Goal: Find specific page/section: Find specific page/section

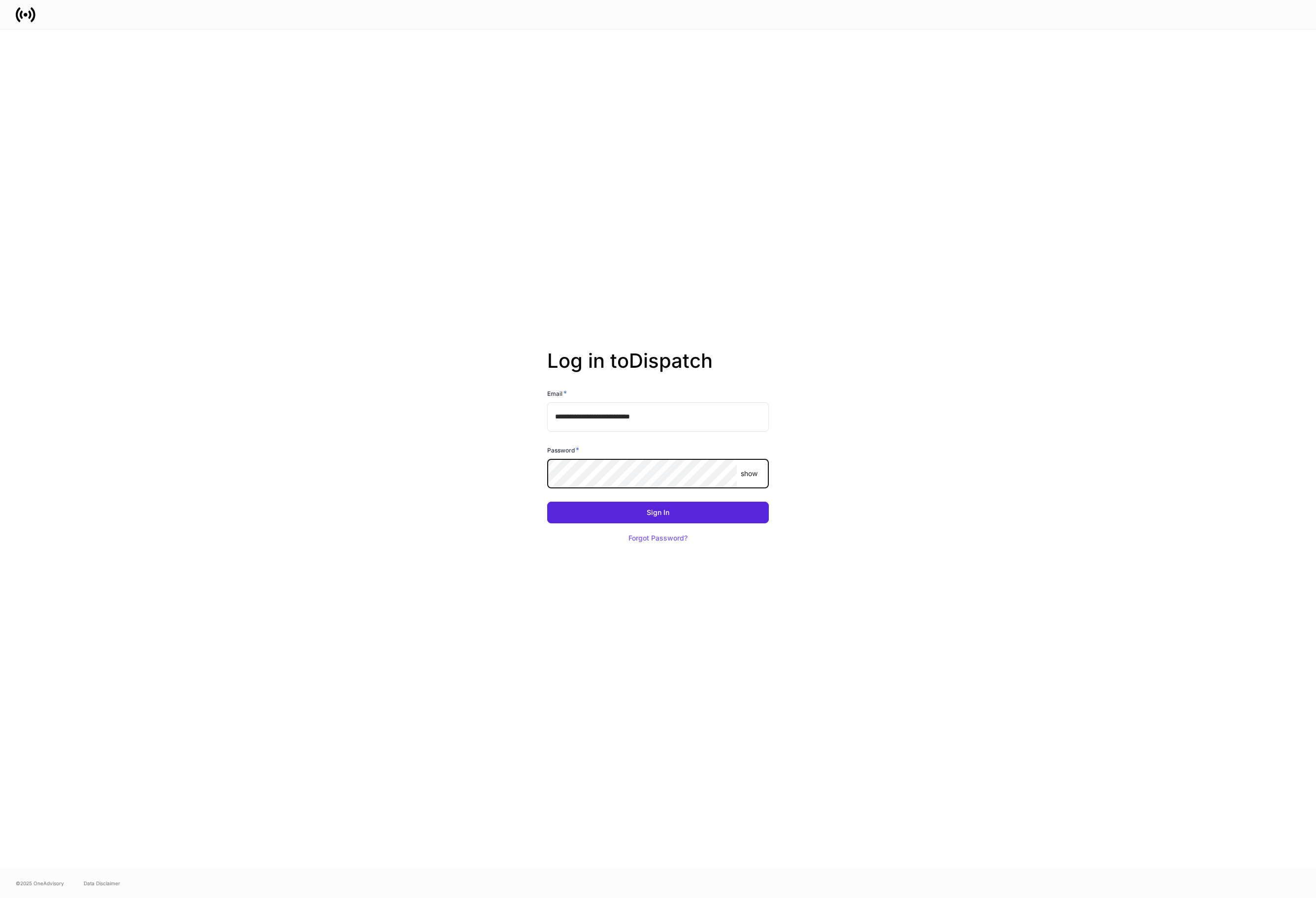
click at [547, 502] on button "Sign In" at bounding box center [658, 512] width 221 height 22
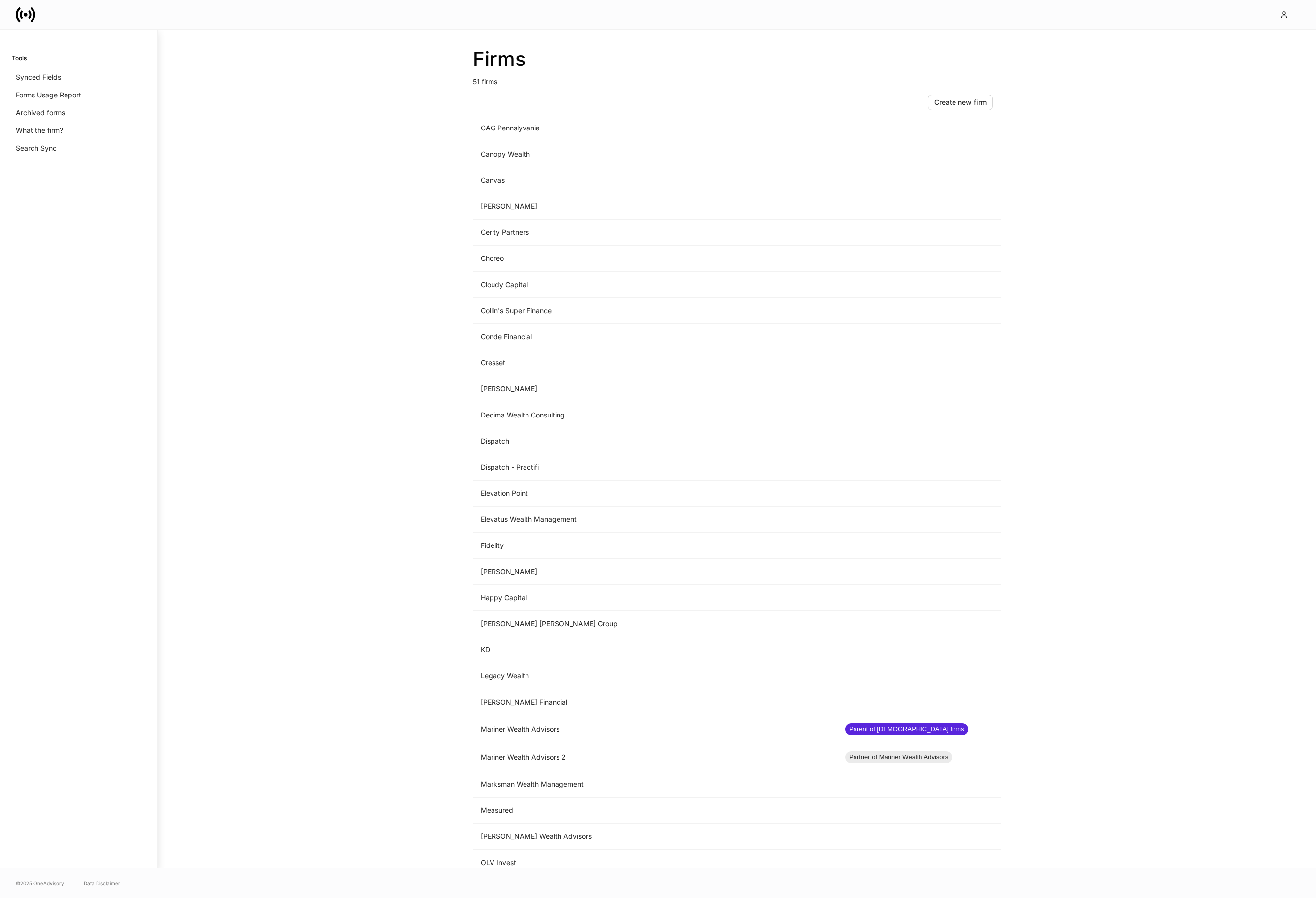
scroll to position [243, 0]
click at [737, 757] on td "Mariner Wealth Advisors 2" at bounding box center [655, 756] width 364 height 28
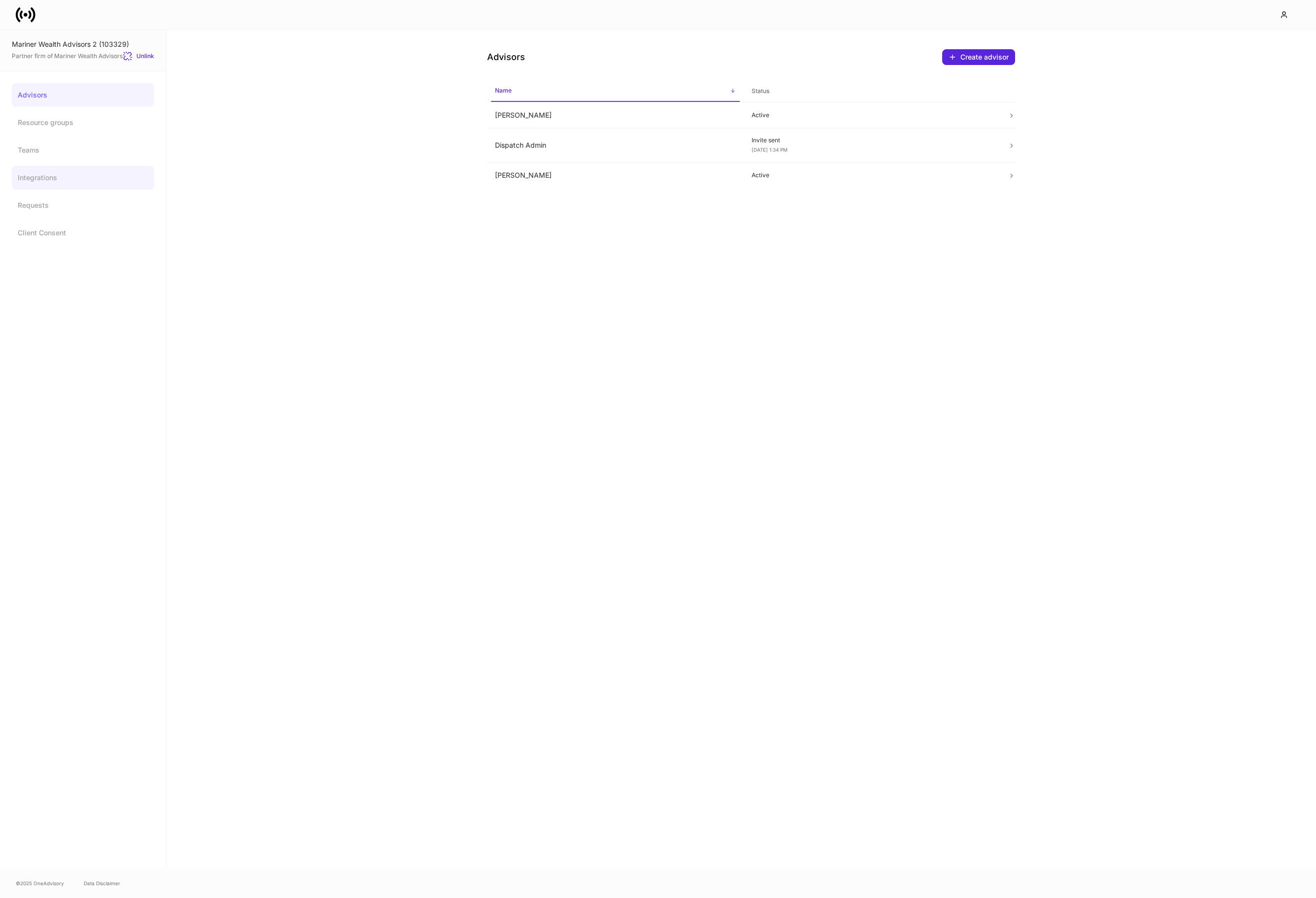
click at [84, 174] on link "Integrations" at bounding box center [83, 178] width 142 height 24
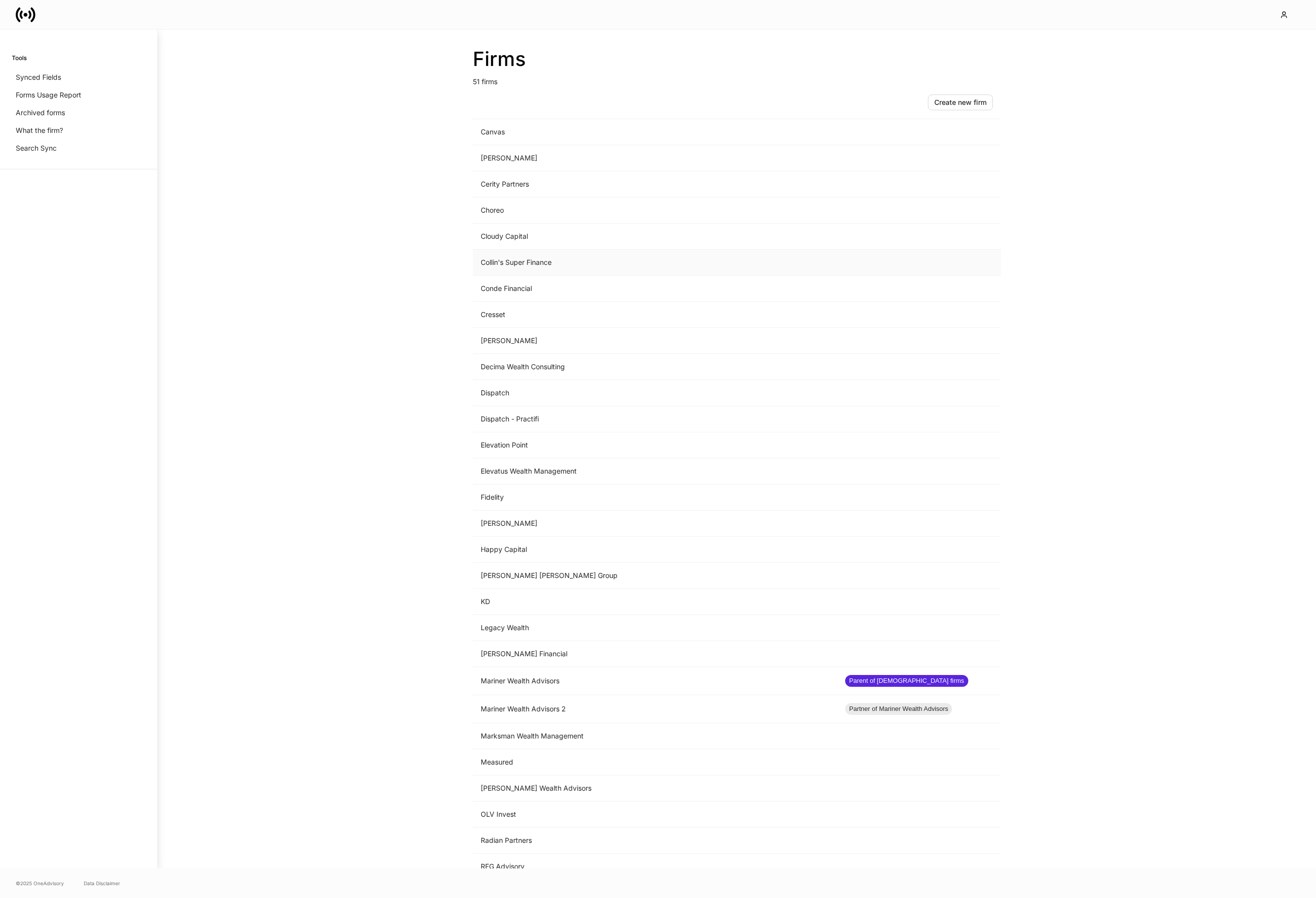
scroll to position [292, 0]
click at [664, 672] on td "Mariner Wealth Advisors" at bounding box center [655, 679] width 364 height 28
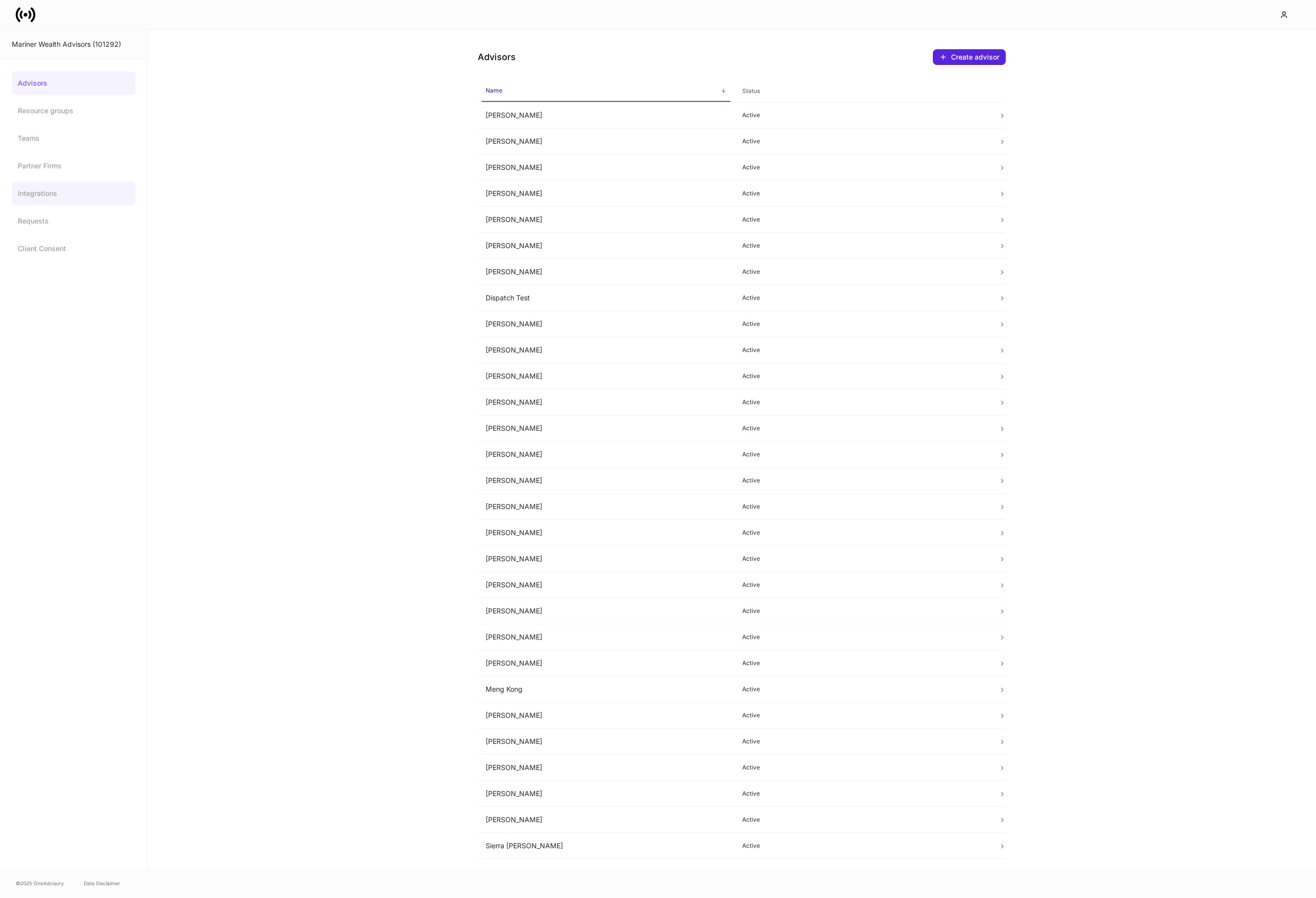
click at [36, 185] on link "Integrations" at bounding box center [74, 194] width 124 height 24
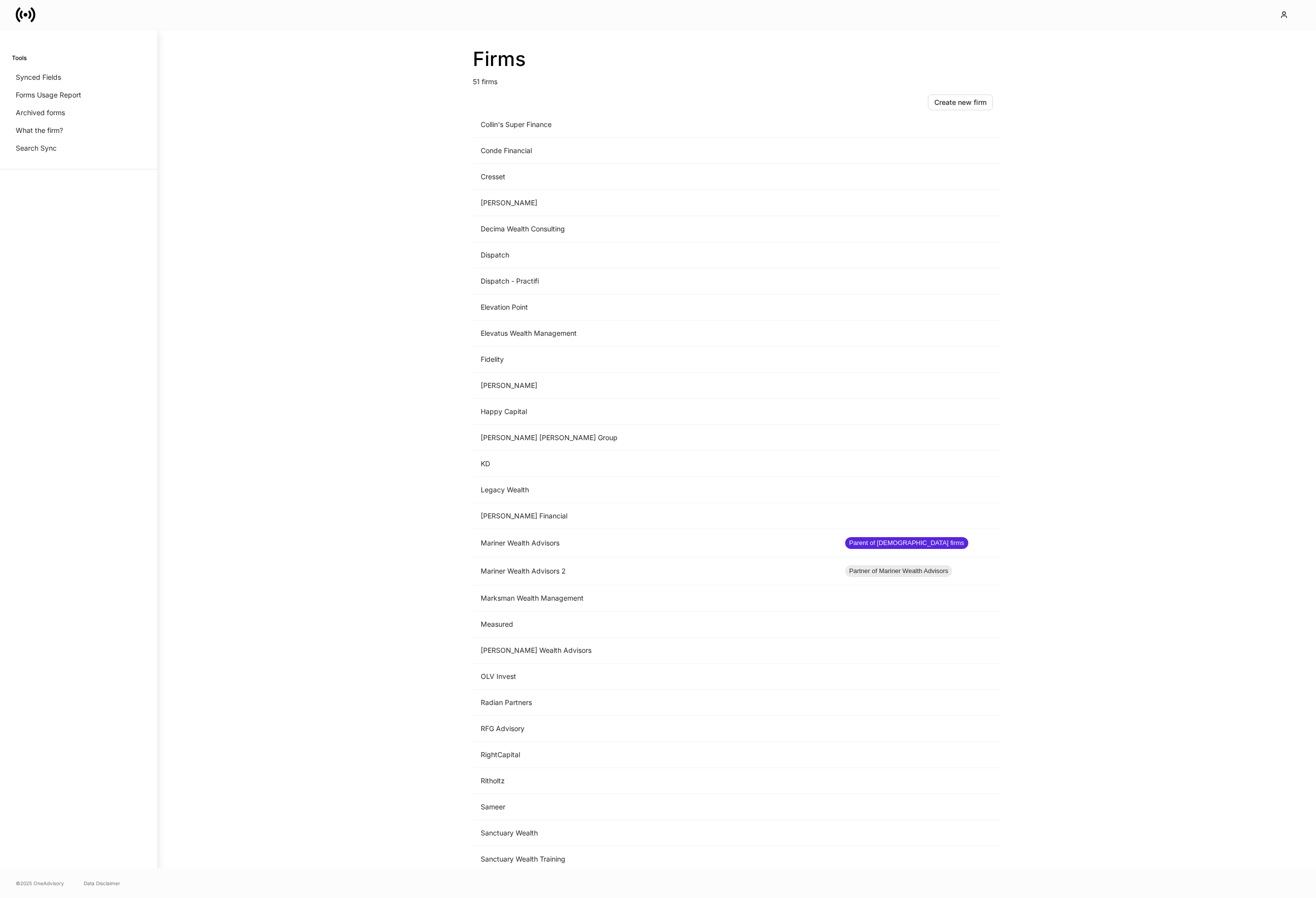
scroll to position [434, 0]
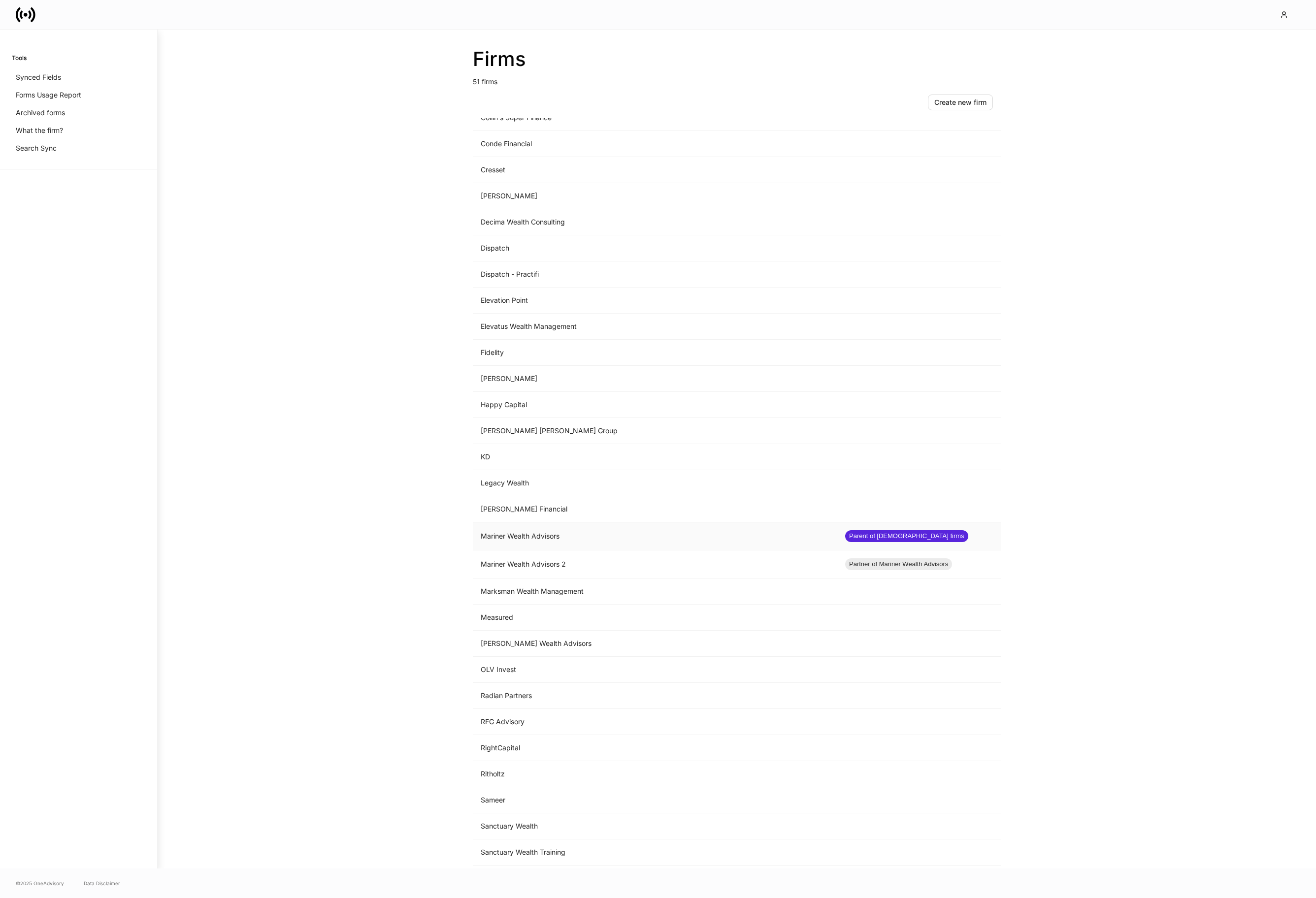
click at [580, 536] on td "Mariner Wealth Advisors" at bounding box center [655, 536] width 364 height 28
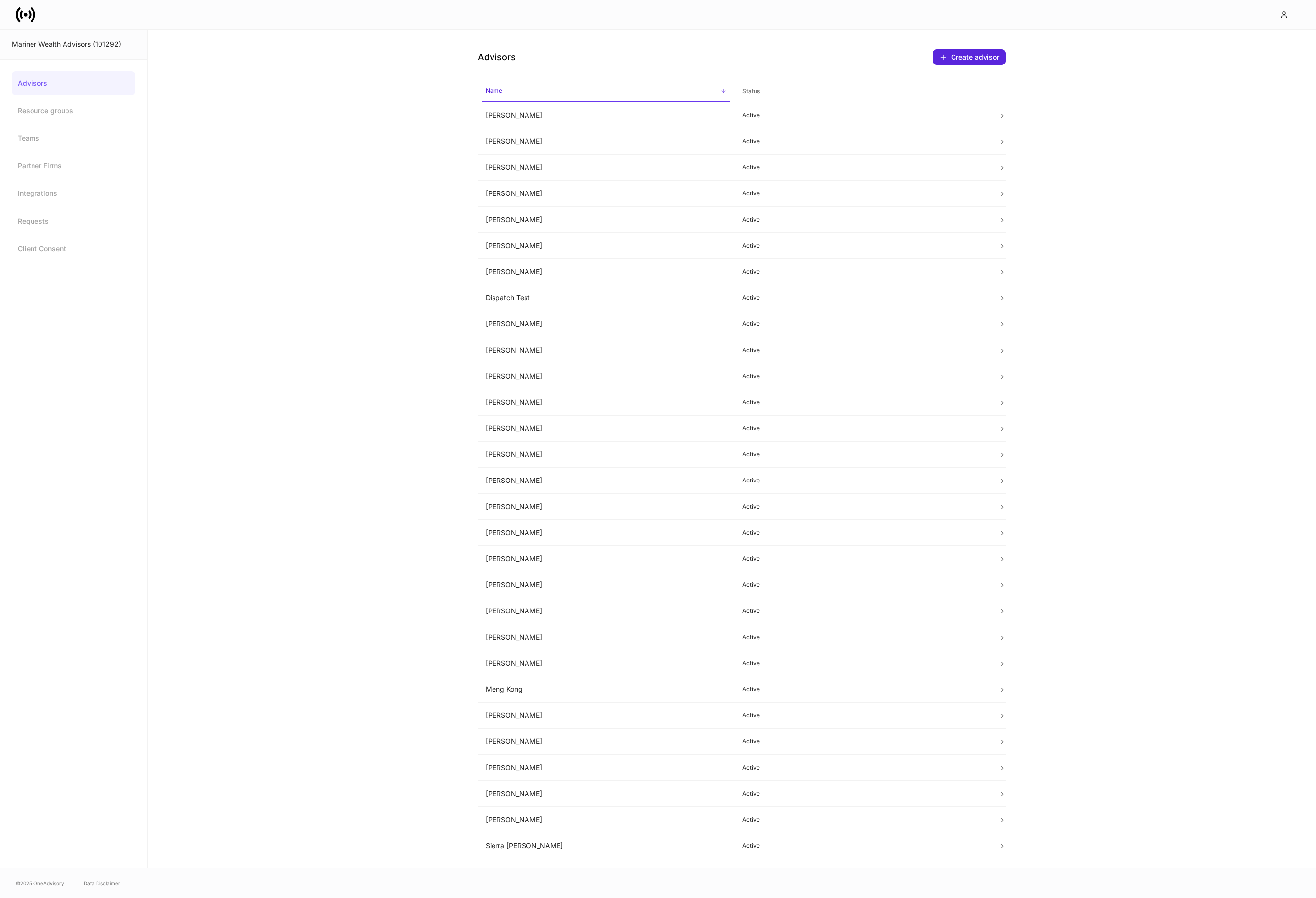
scroll to position [73, 0]
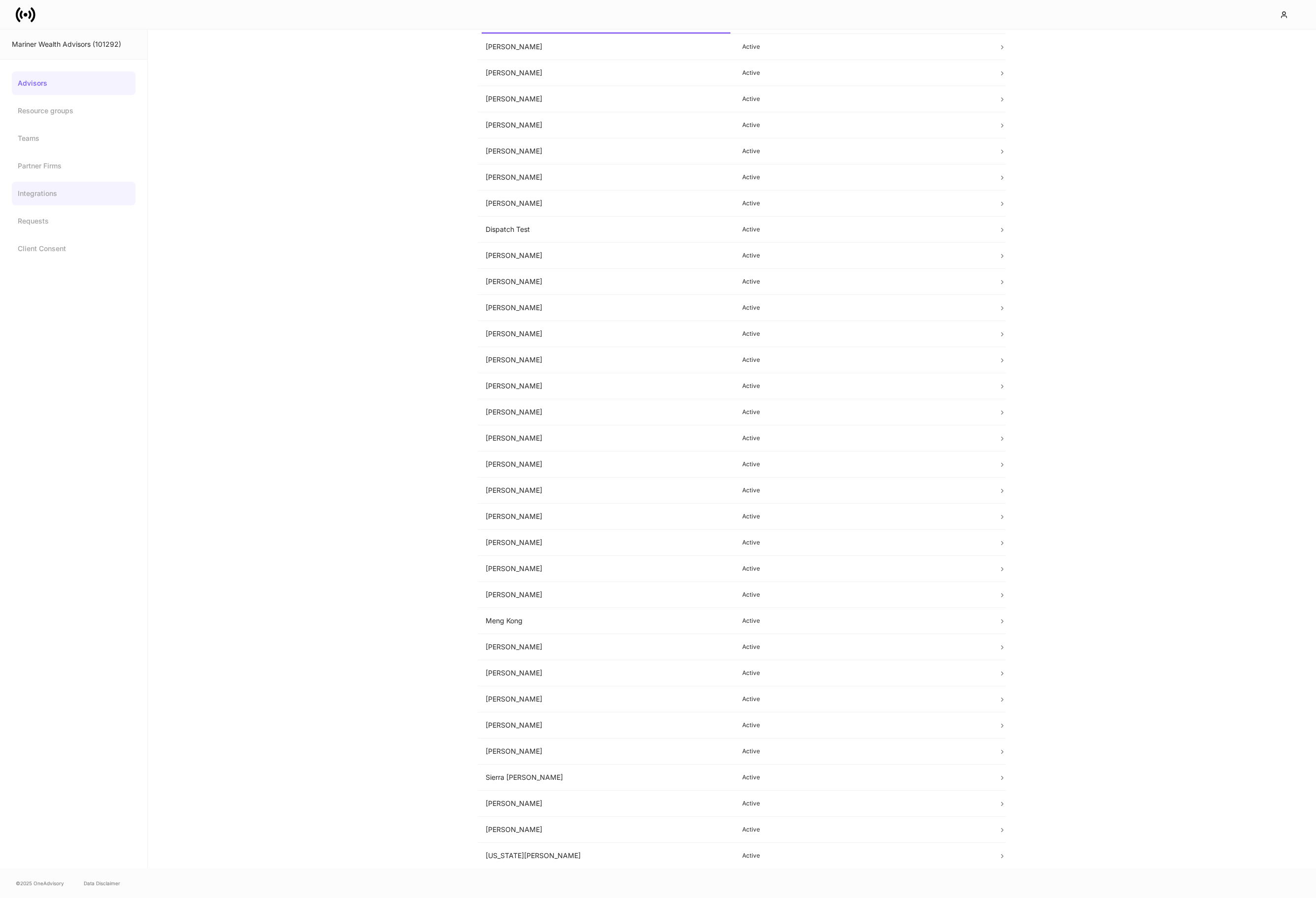
click at [68, 200] on link "Integrations" at bounding box center [74, 194] width 124 height 24
click at [27, 16] on icon at bounding box center [26, 15] width 19 height 19
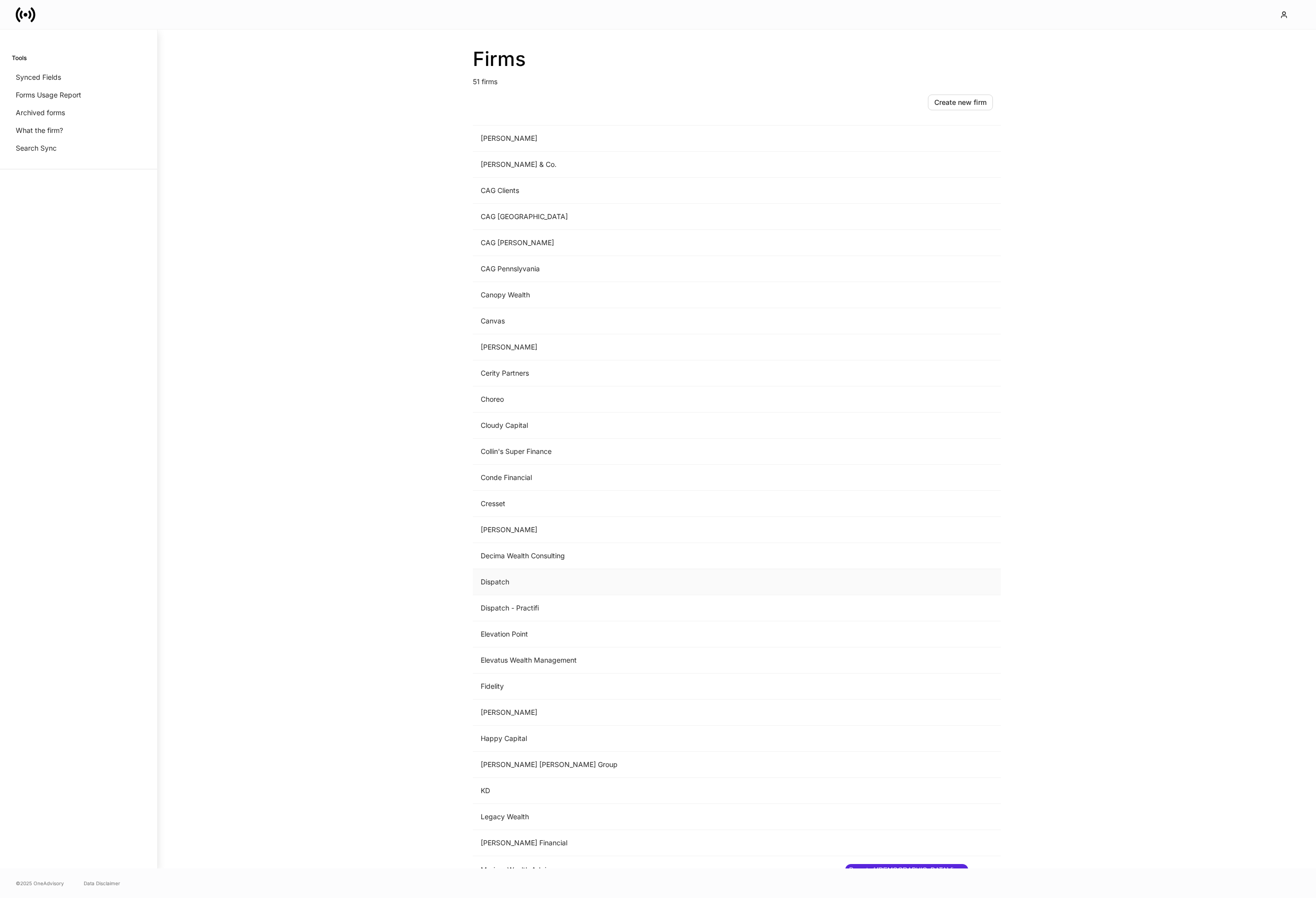
scroll to position [168, 0]
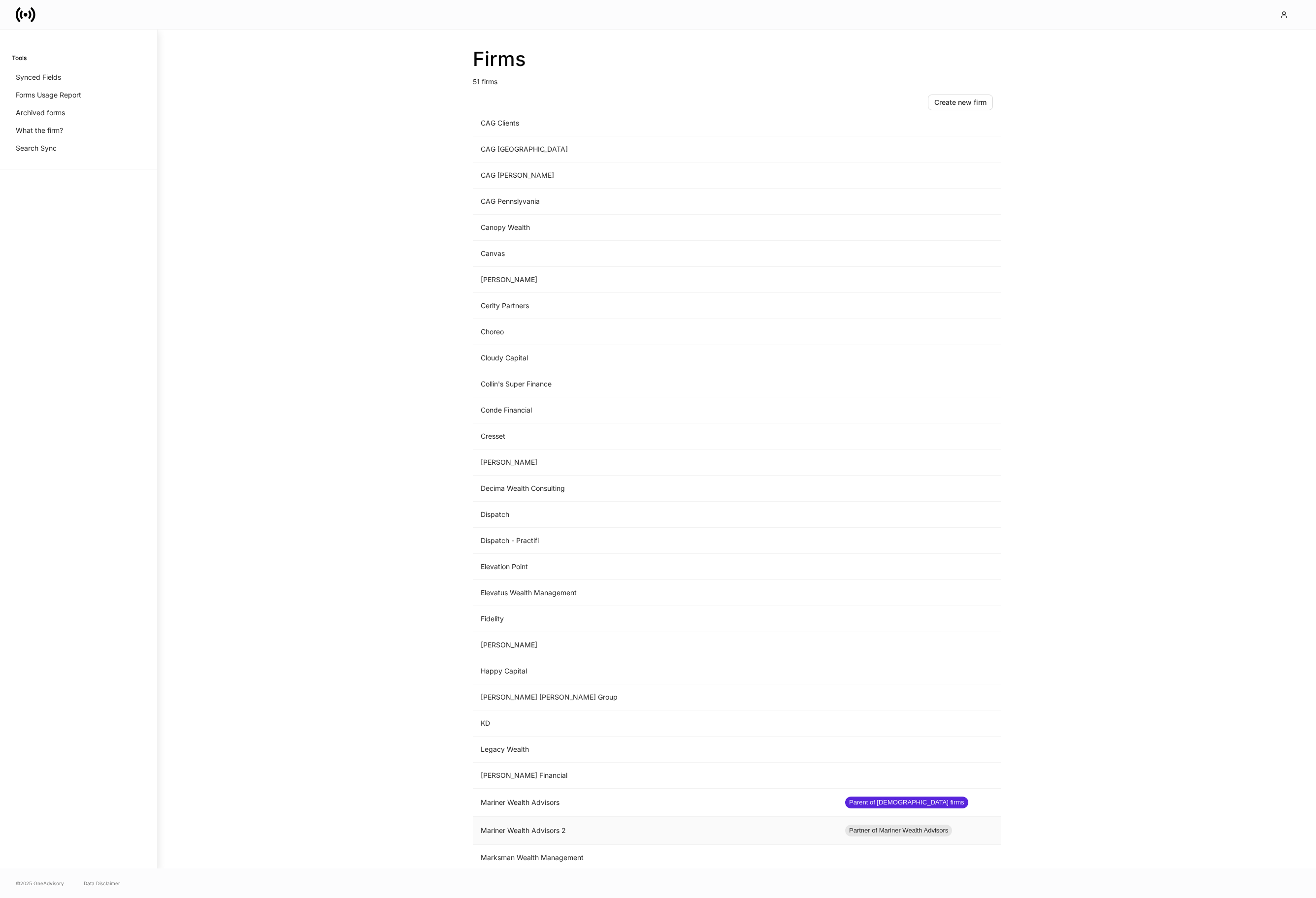
click at [570, 842] on td "Mariner Wealth Advisors 2" at bounding box center [655, 830] width 364 height 28
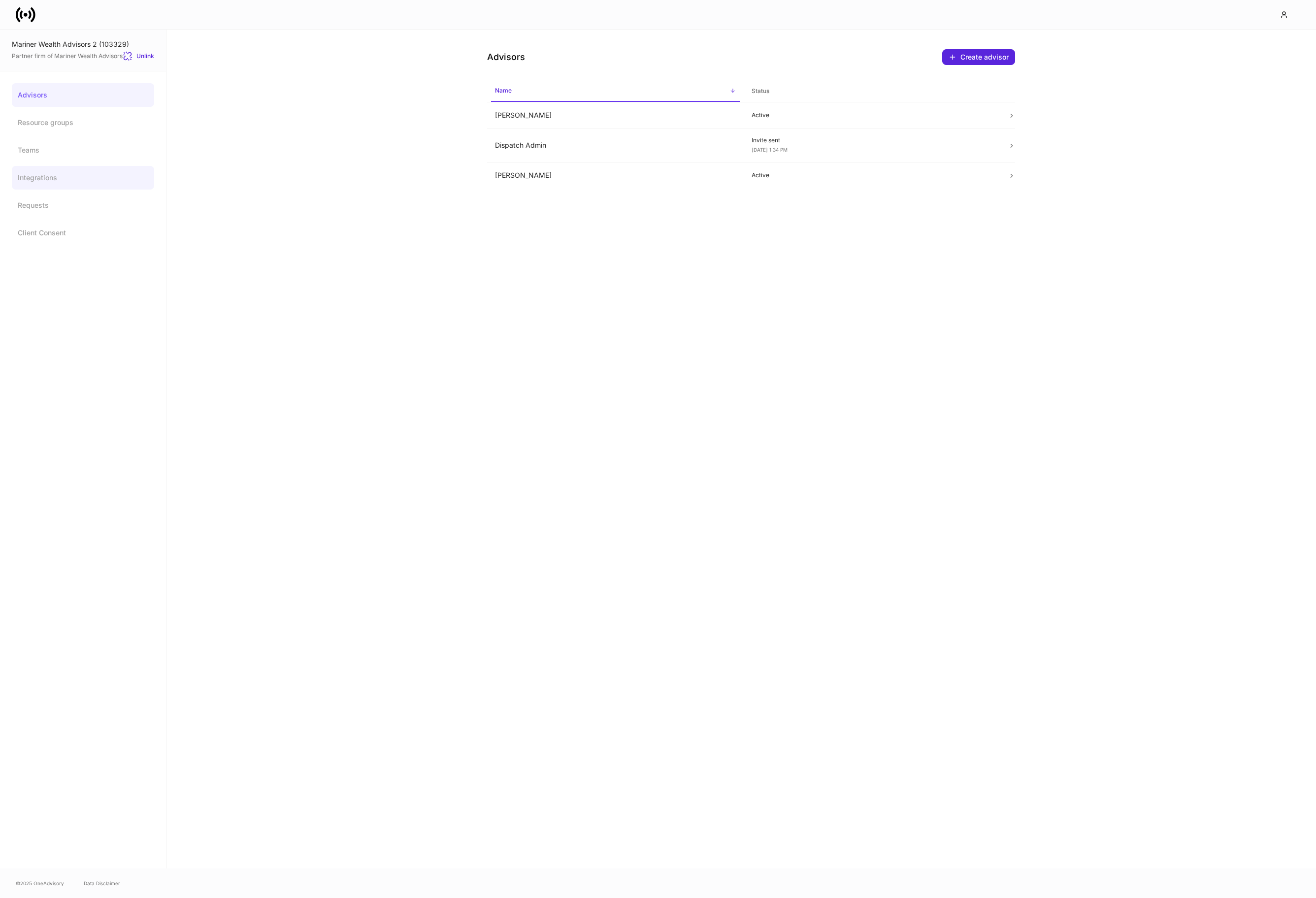
click at [70, 180] on link "Integrations" at bounding box center [83, 178] width 142 height 24
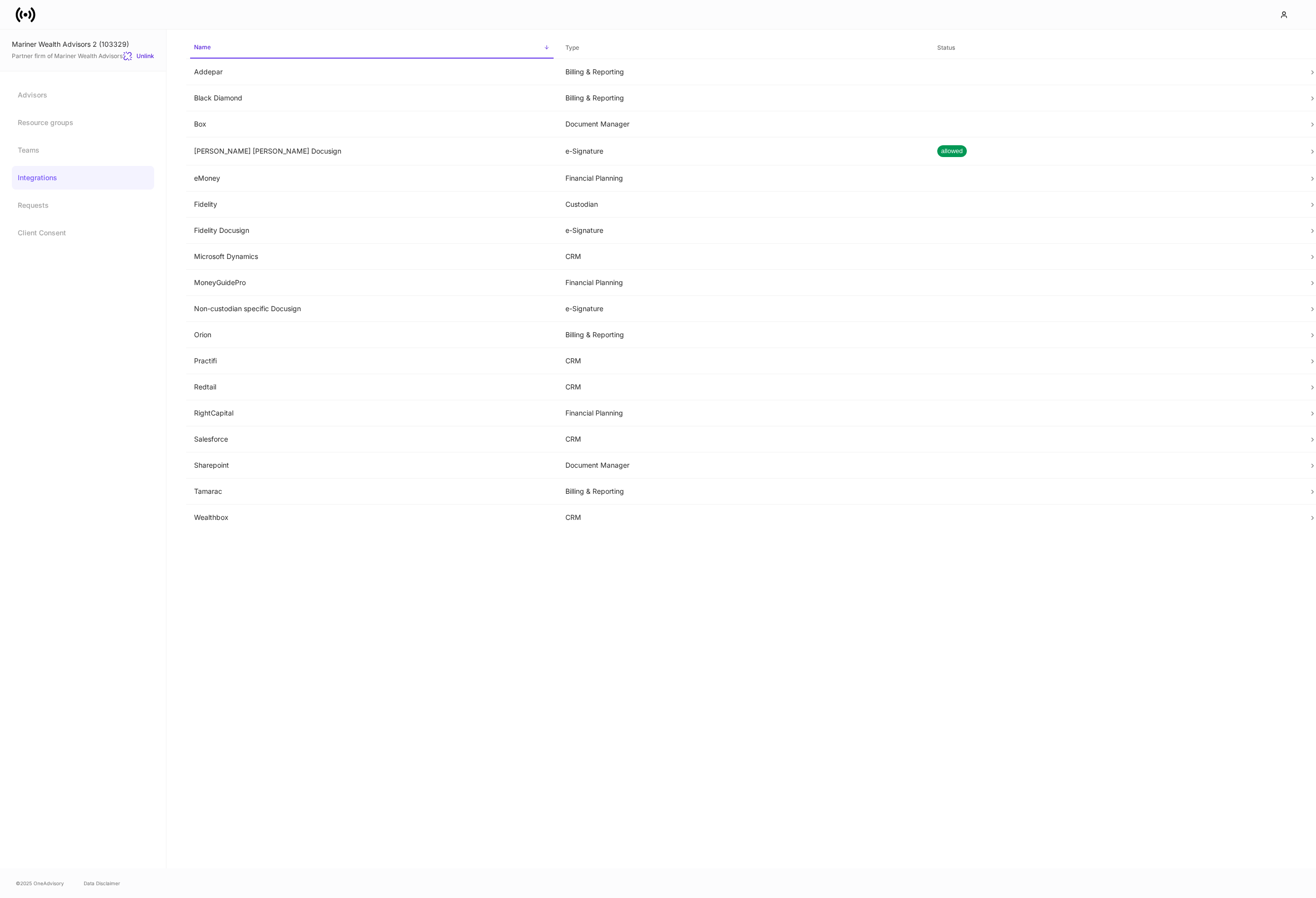
click at [29, 15] on icon at bounding box center [29, 15] width 3 height 8
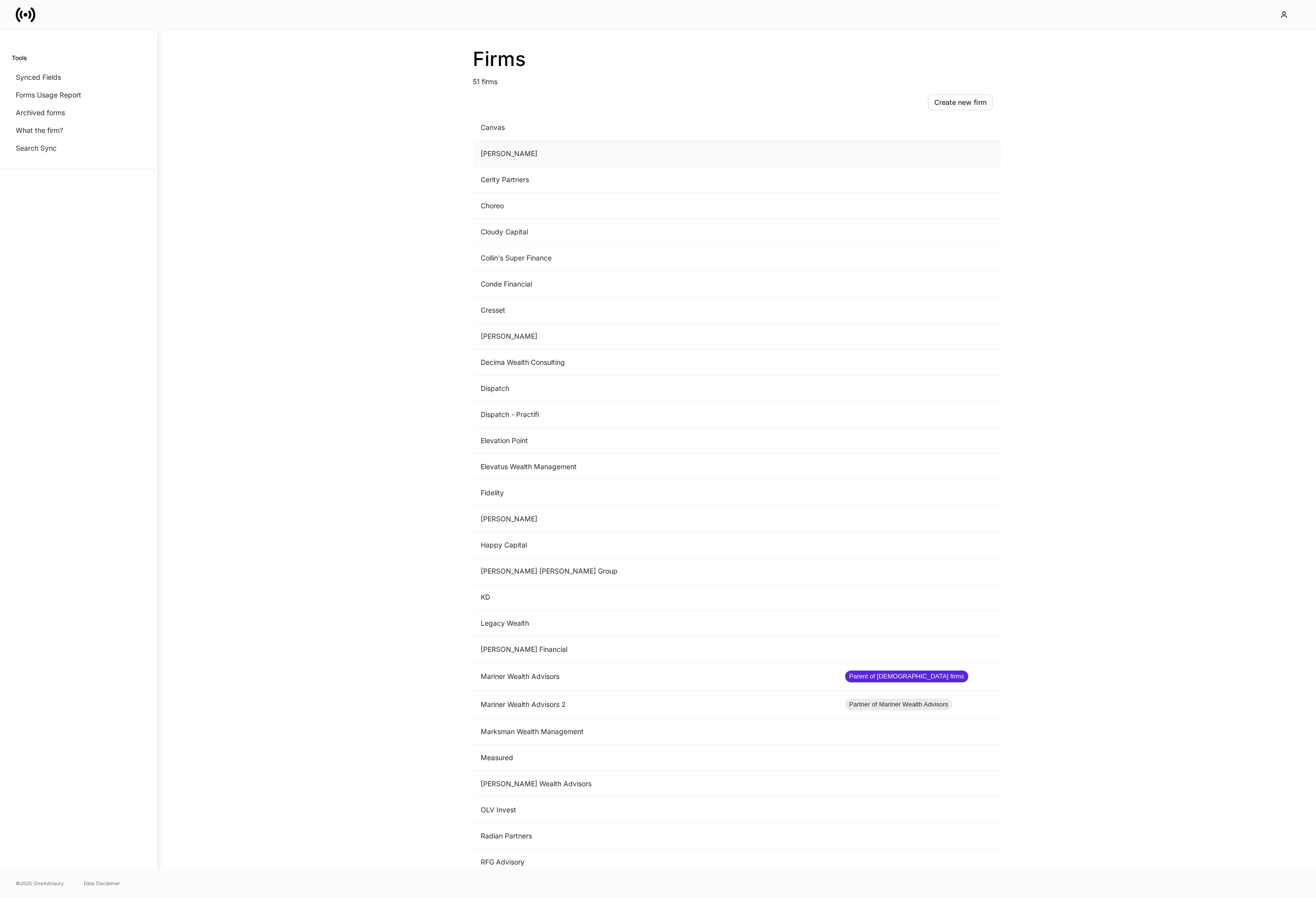
scroll to position [295, 0]
click at [585, 675] on td "Mariner Wealth Advisors" at bounding box center [655, 675] width 364 height 28
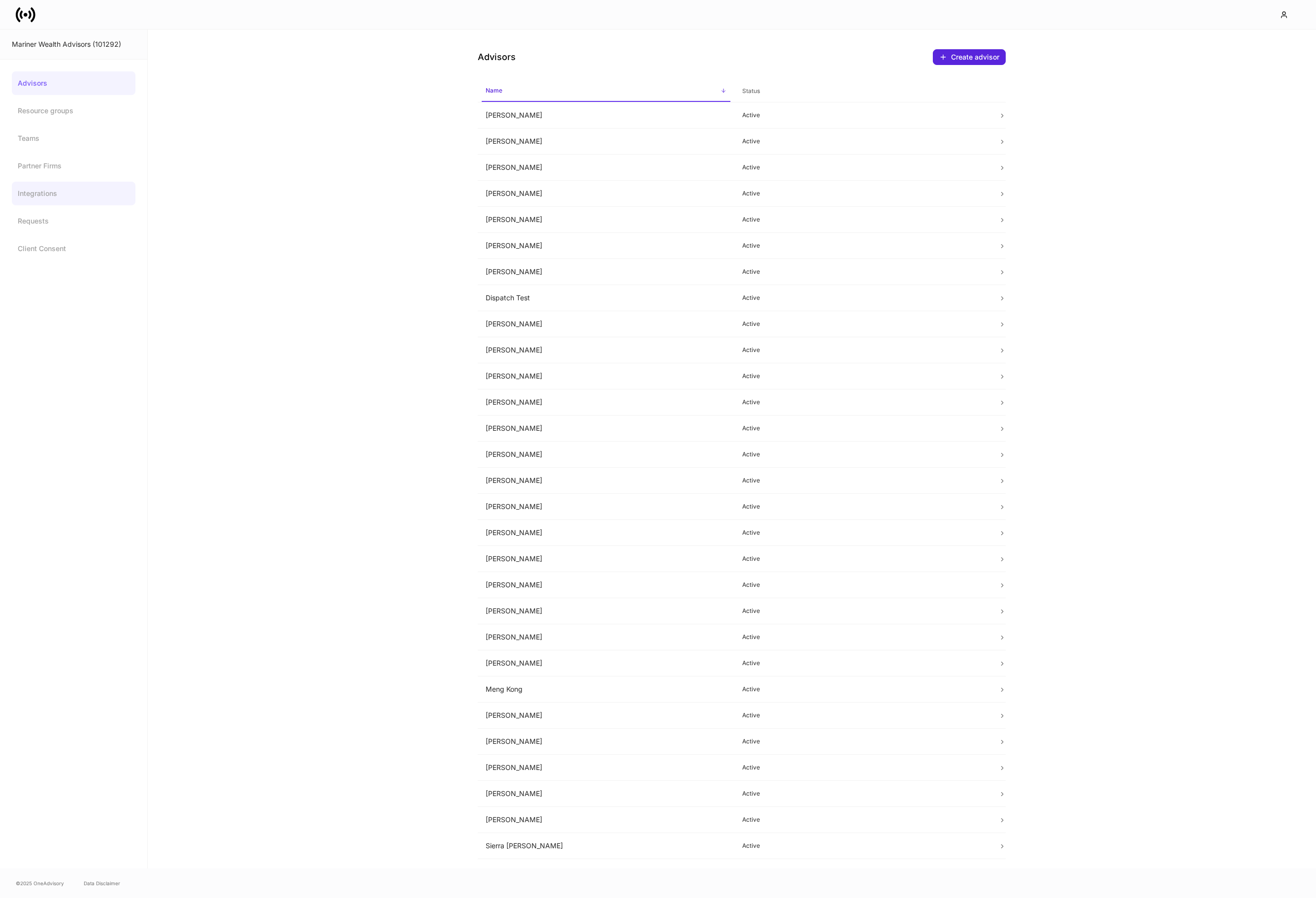
click at [72, 194] on link "Integrations" at bounding box center [74, 194] width 124 height 24
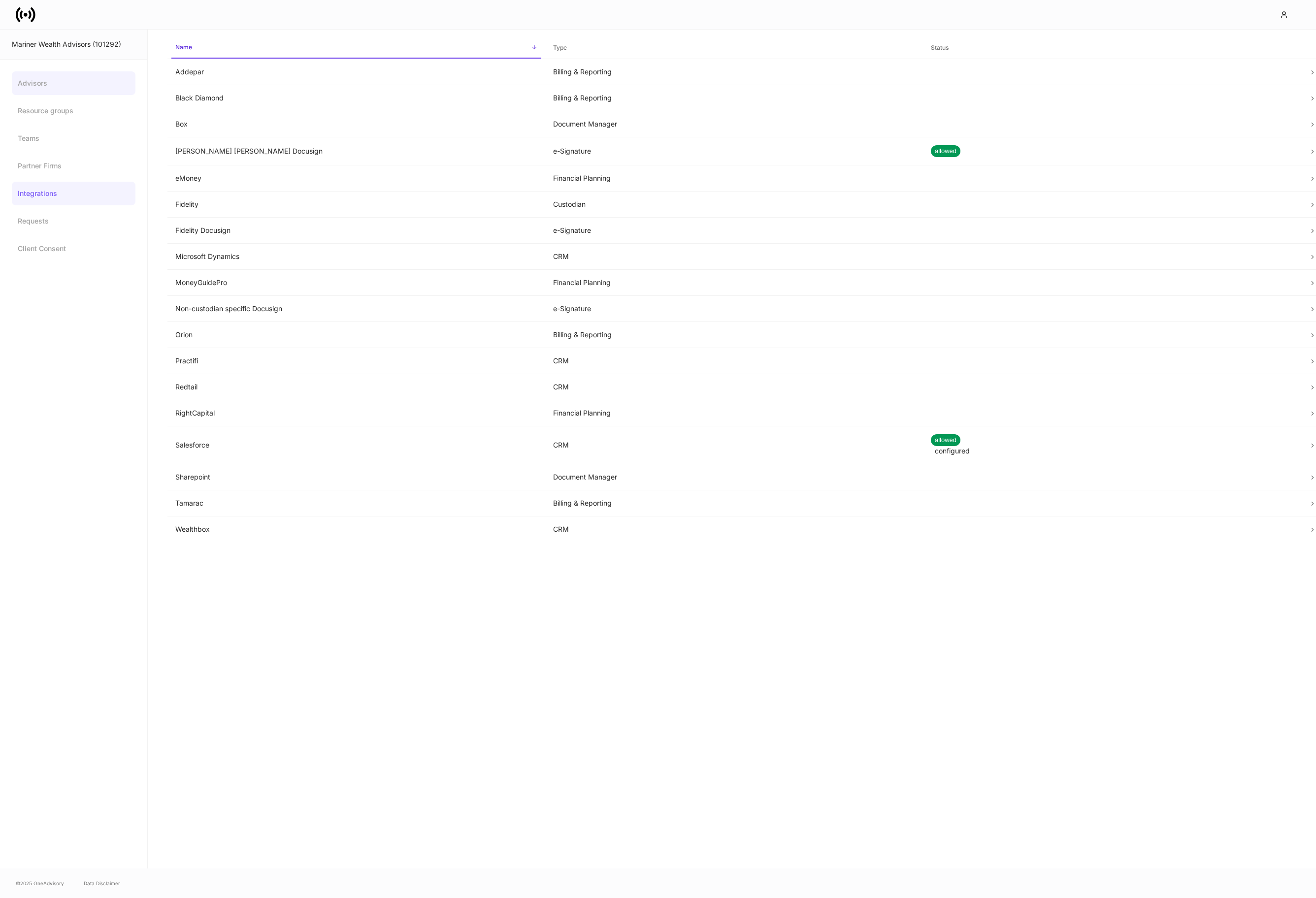
click at [52, 84] on link "Advisors" at bounding box center [74, 84] width 124 height 24
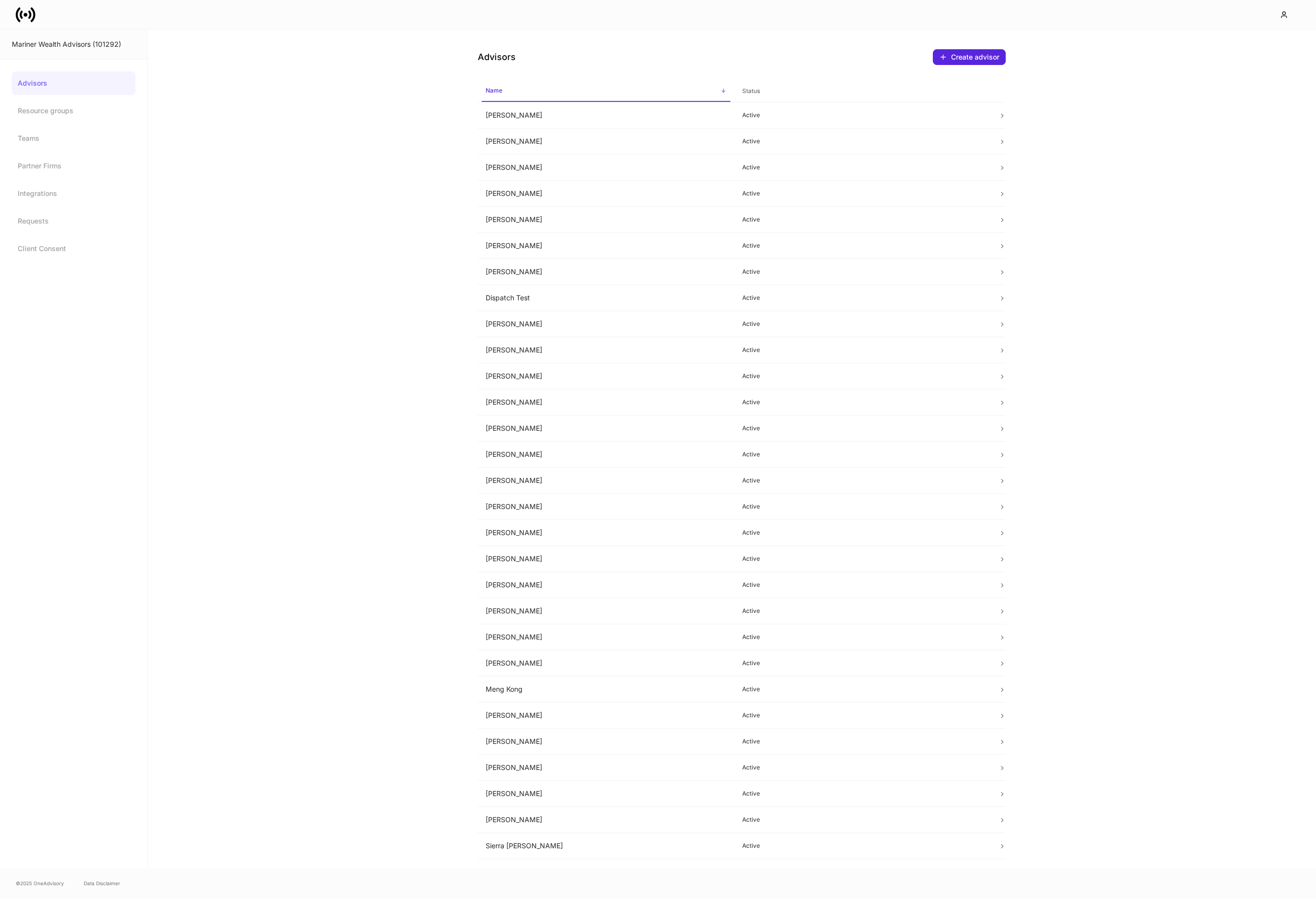
click at [52, 84] on link "Advisors" at bounding box center [74, 84] width 124 height 24
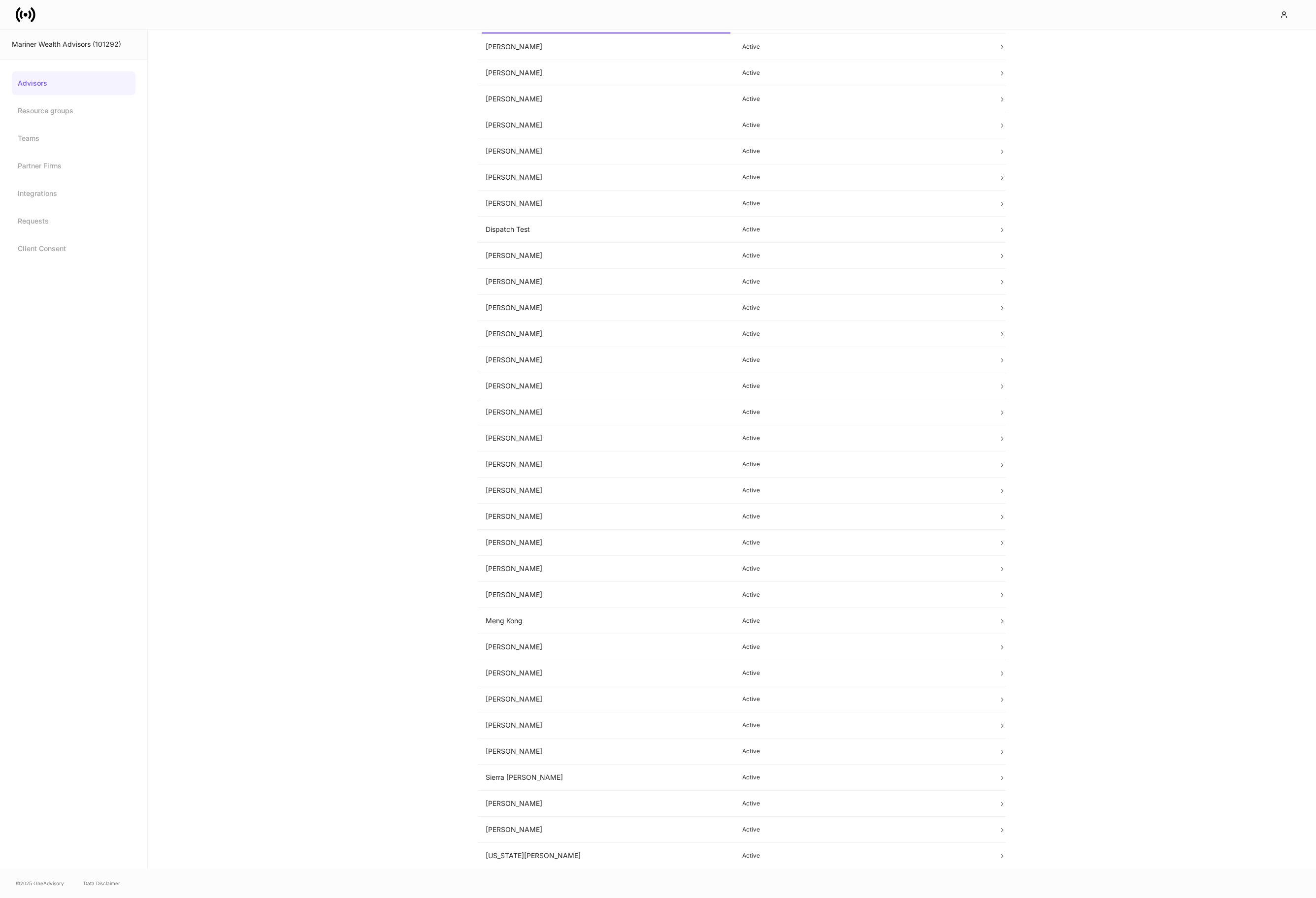
click at [162, 299] on div "Advisors Create advisor Name sorted ascending Status Aj Thurman Active Alaina H…" at bounding box center [732, 448] width 1168 height 839
click at [30, 15] on icon at bounding box center [29, 15] width 3 height 8
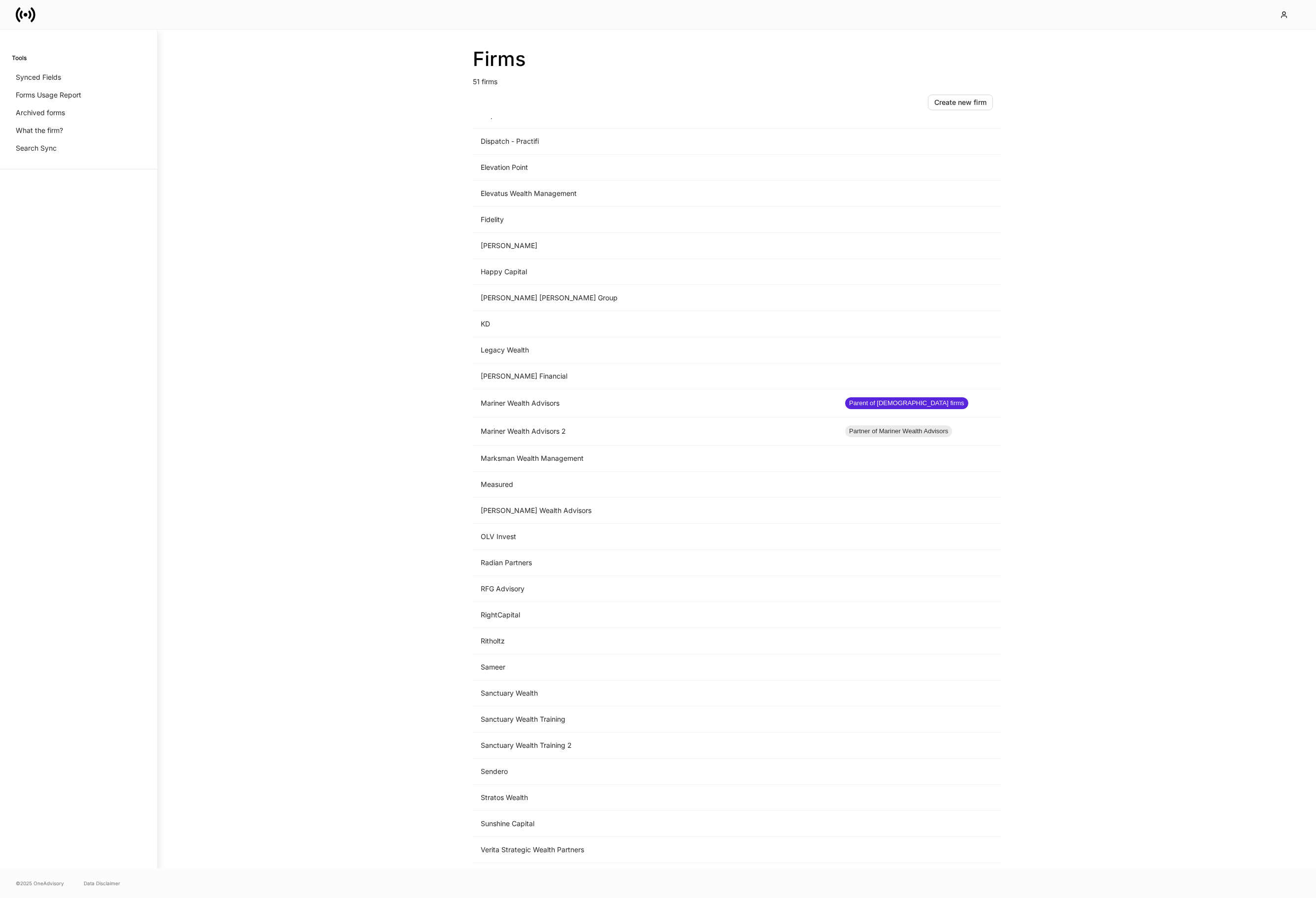
scroll to position [622, 0]
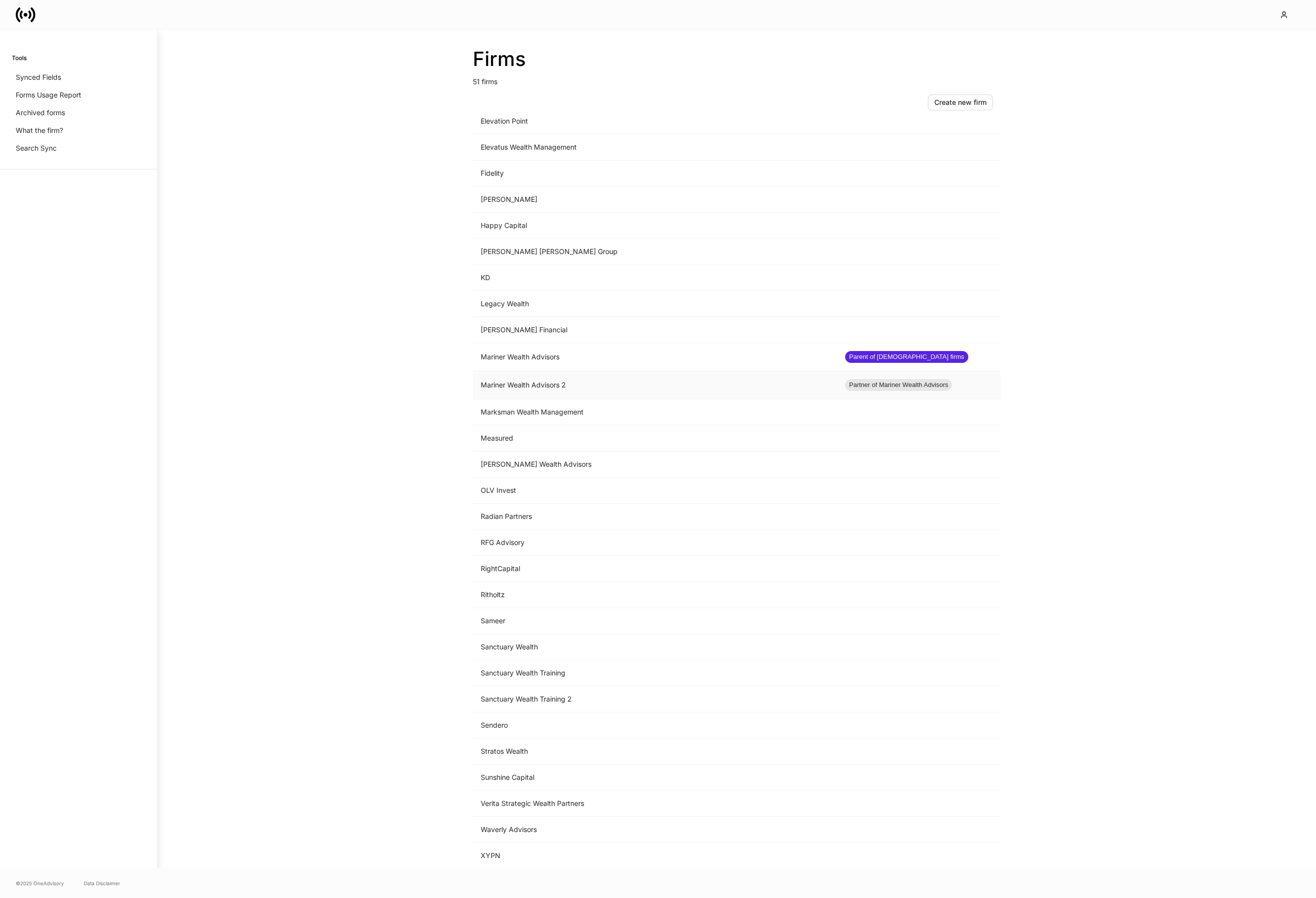
click at [580, 382] on td "Mariner Wealth Advisors 2" at bounding box center [655, 385] width 364 height 28
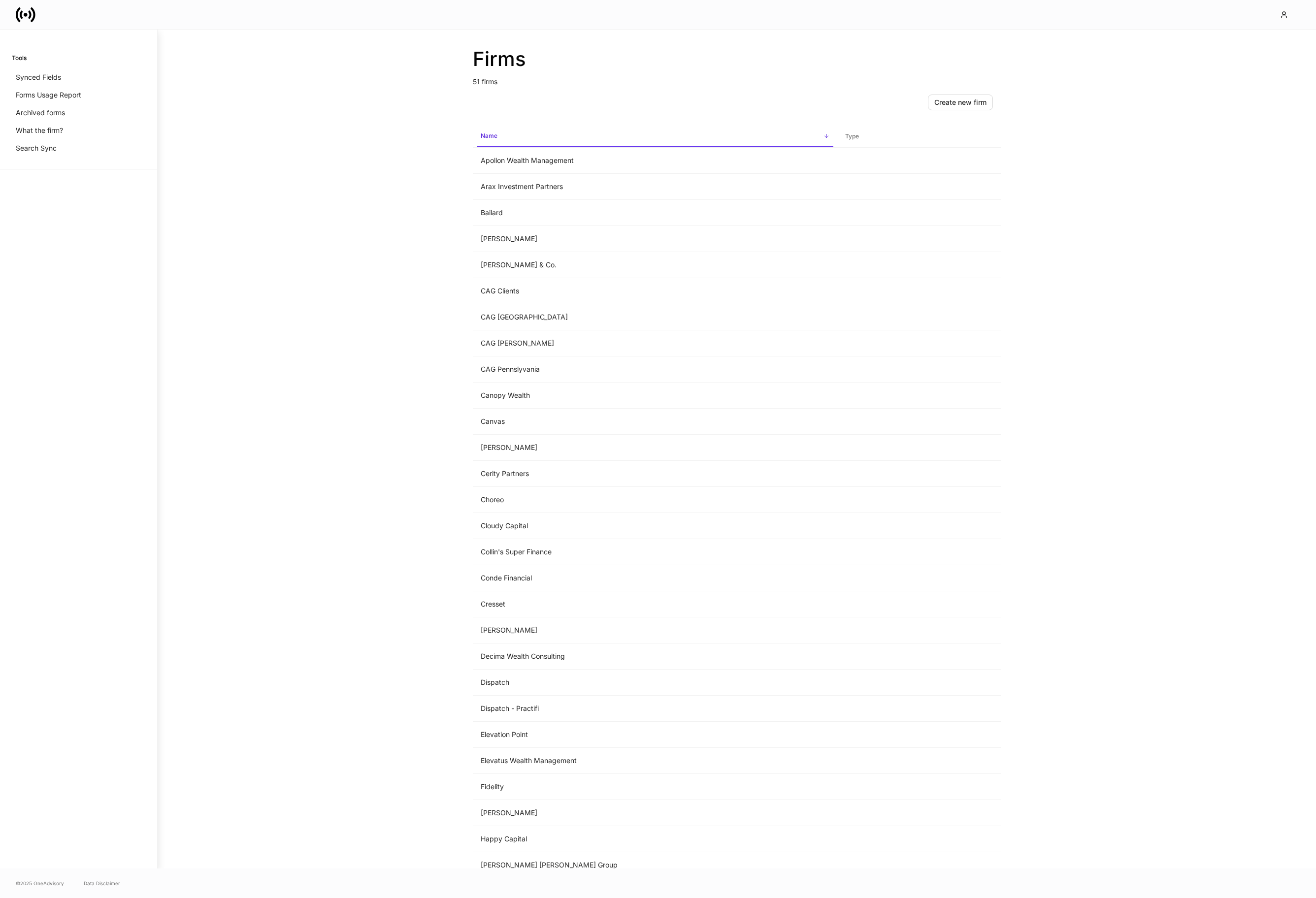
click at [17, 8] on icon at bounding box center [26, 15] width 19 height 19
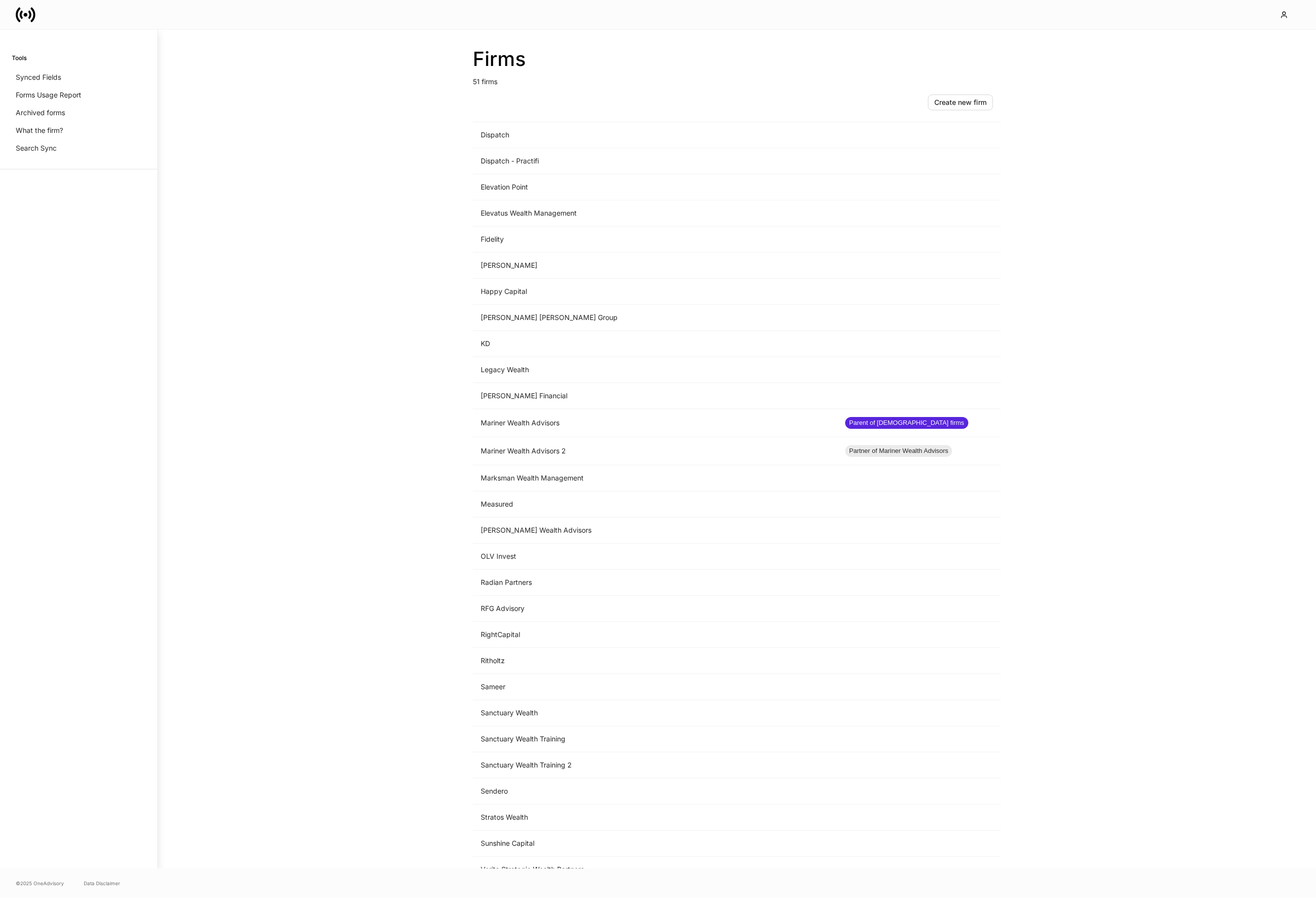
scroll to position [568, 0]
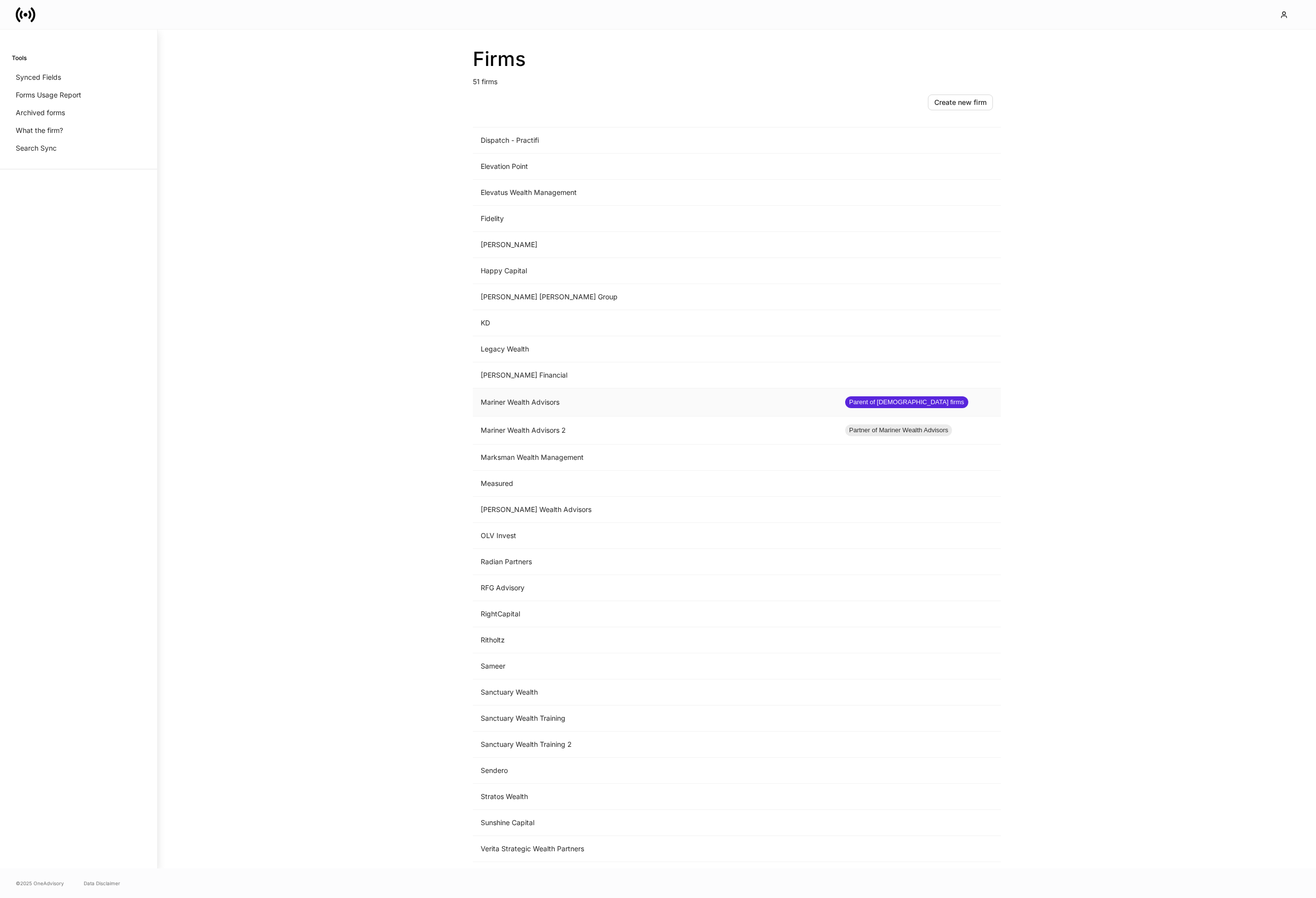
click at [584, 411] on td "Mariner Wealth Advisors" at bounding box center [655, 402] width 364 height 28
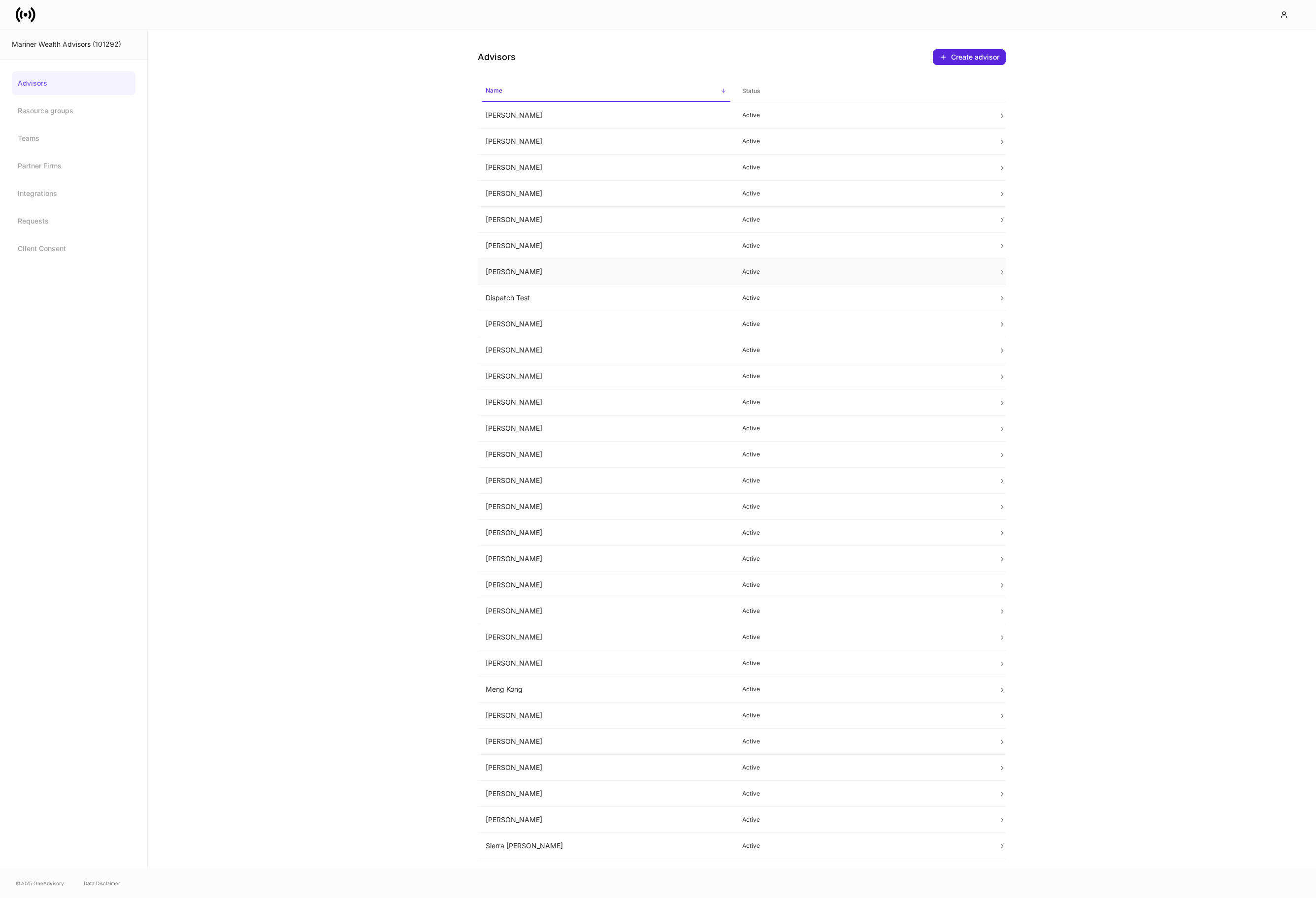
scroll to position [73, 0]
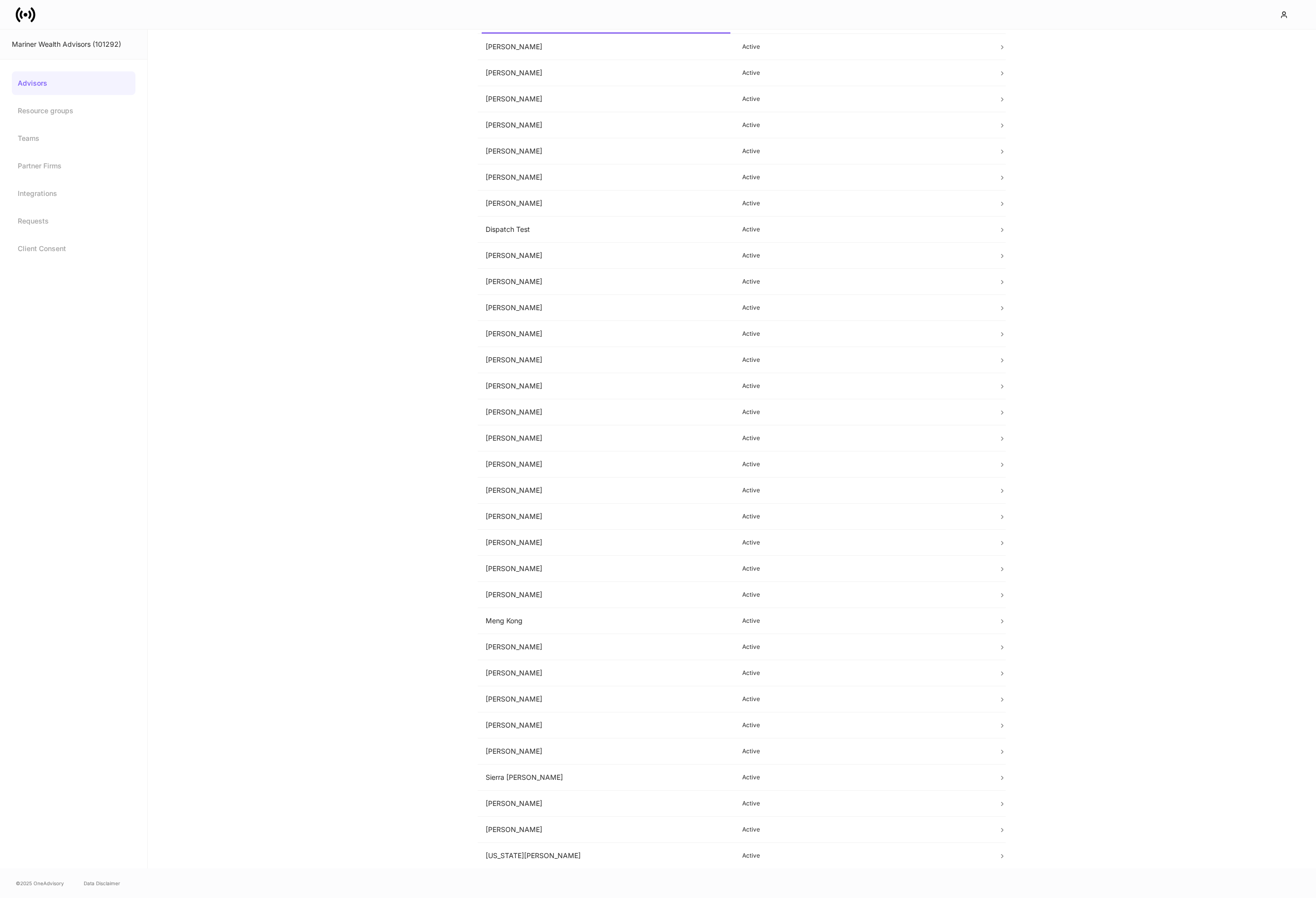
click at [31, 13] on icon at bounding box center [29, 15] width 3 height 8
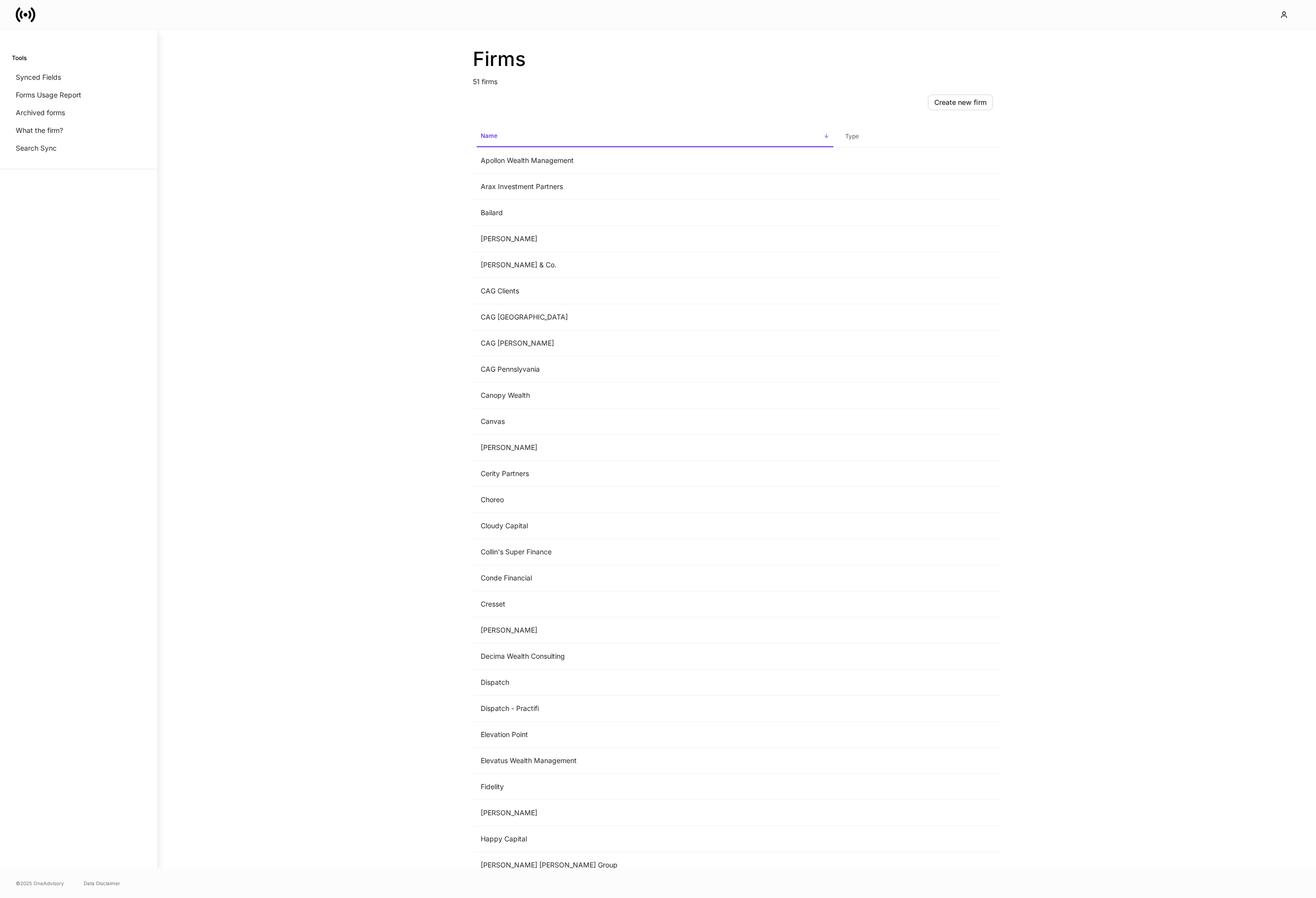
click at [31, 13] on icon at bounding box center [29, 15] width 3 height 8
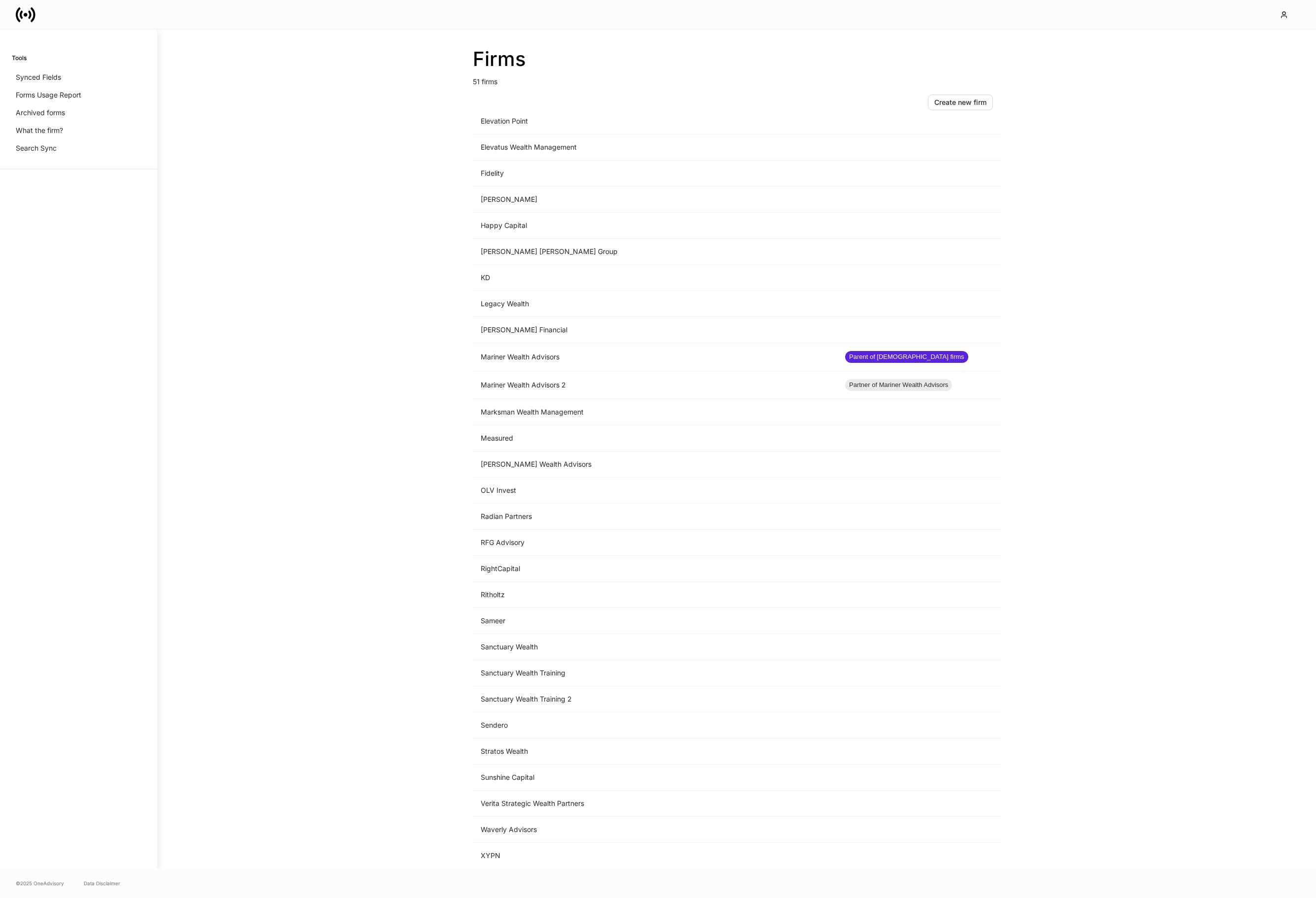
scroll to position [622, 0]
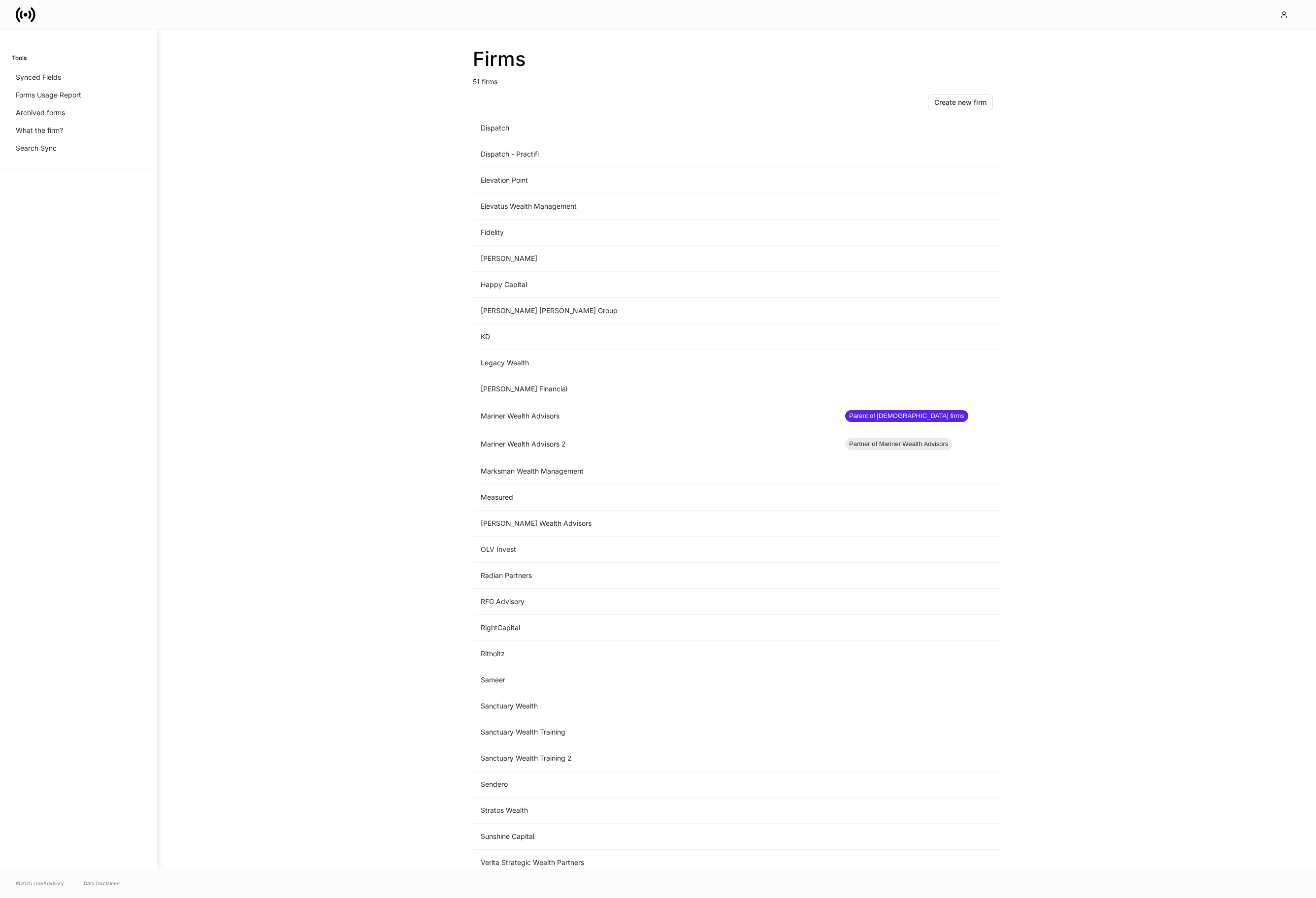
scroll to position [622, 0]
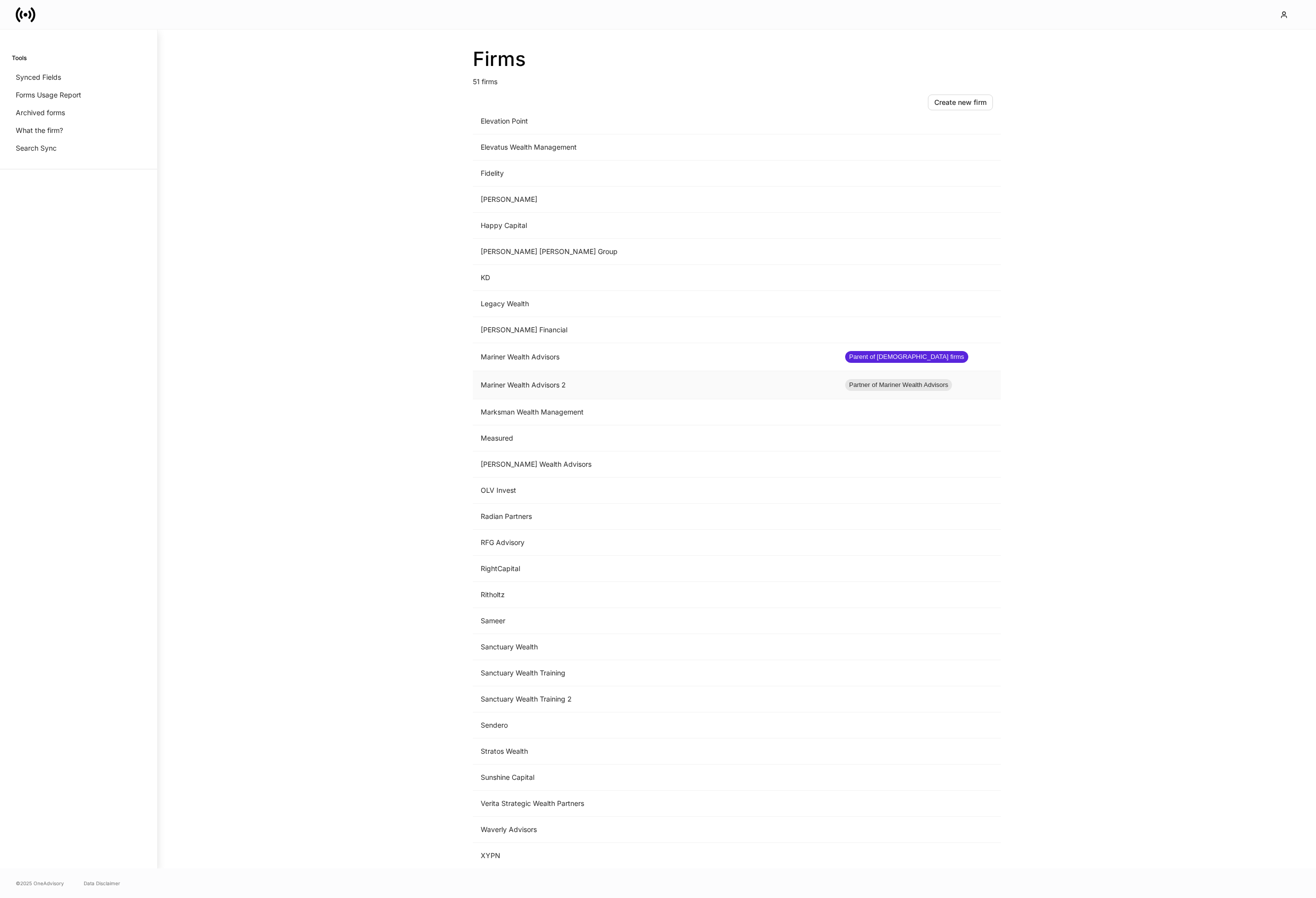
click at [558, 384] on td "Mariner Wealth Advisors 2" at bounding box center [655, 385] width 364 height 28
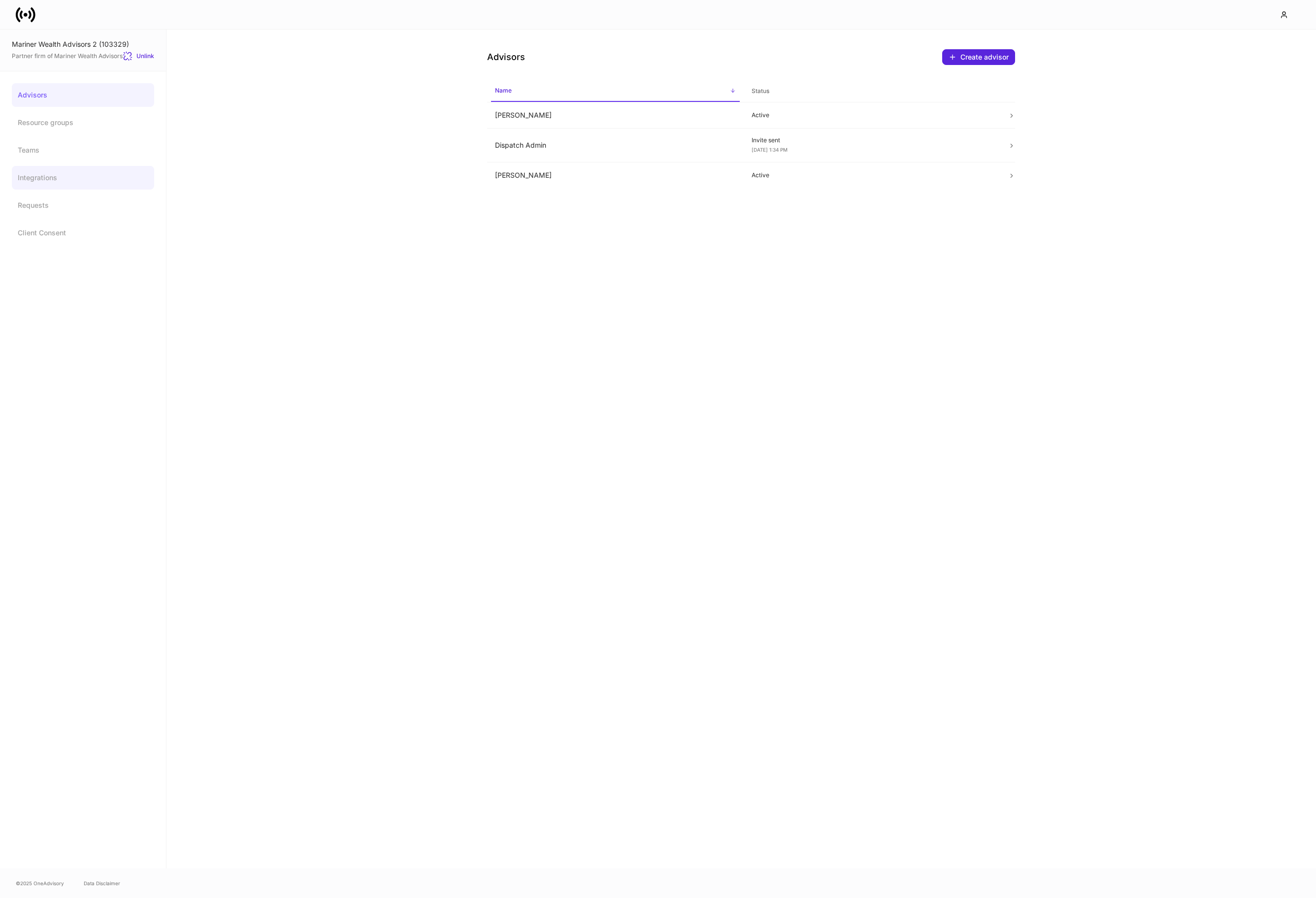
click at [65, 173] on link "Integrations" at bounding box center [83, 178] width 142 height 24
click at [46, 169] on link "Integrations" at bounding box center [83, 178] width 142 height 24
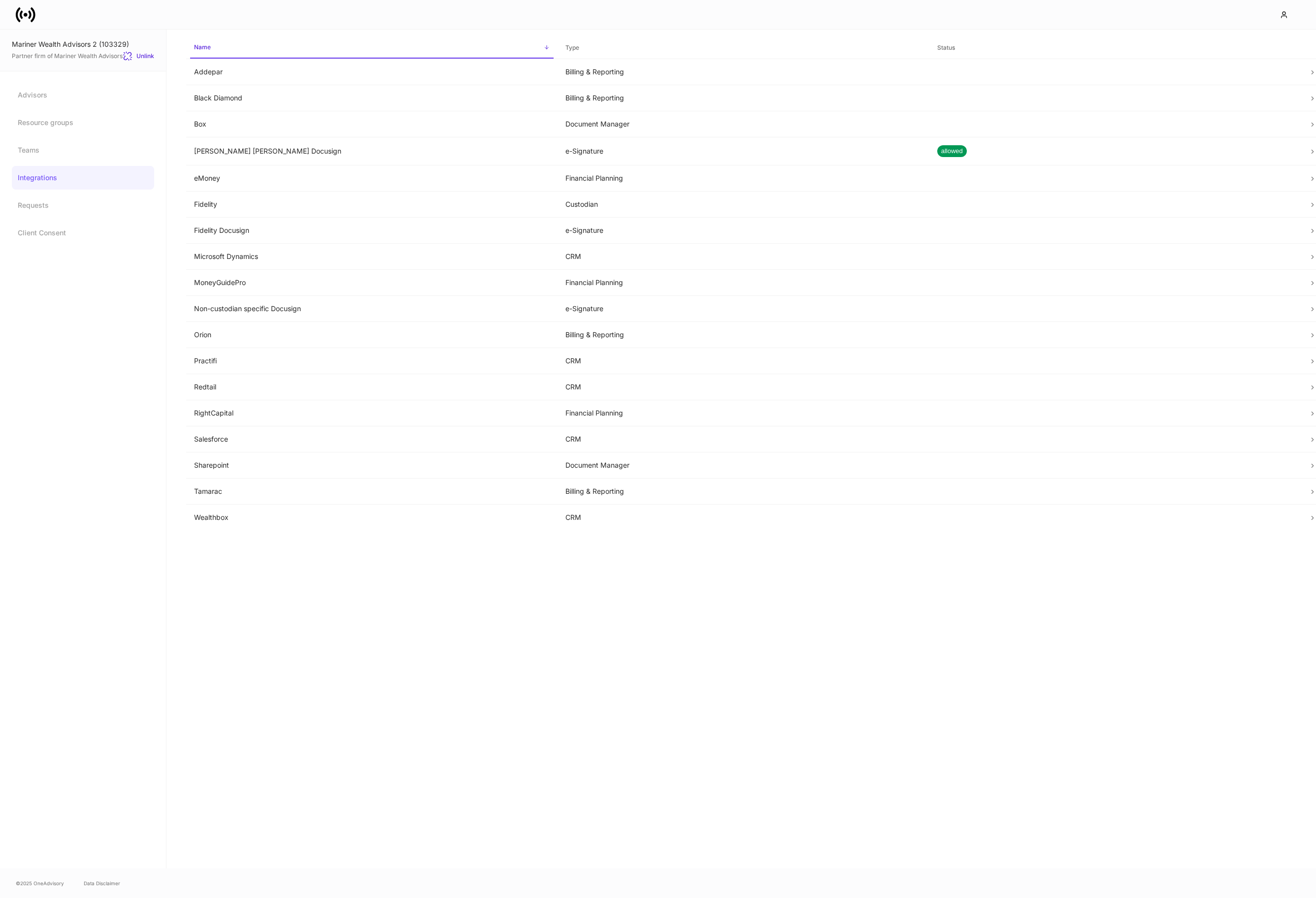
click at [28, 10] on icon at bounding box center [26, 15] width 19 height 19
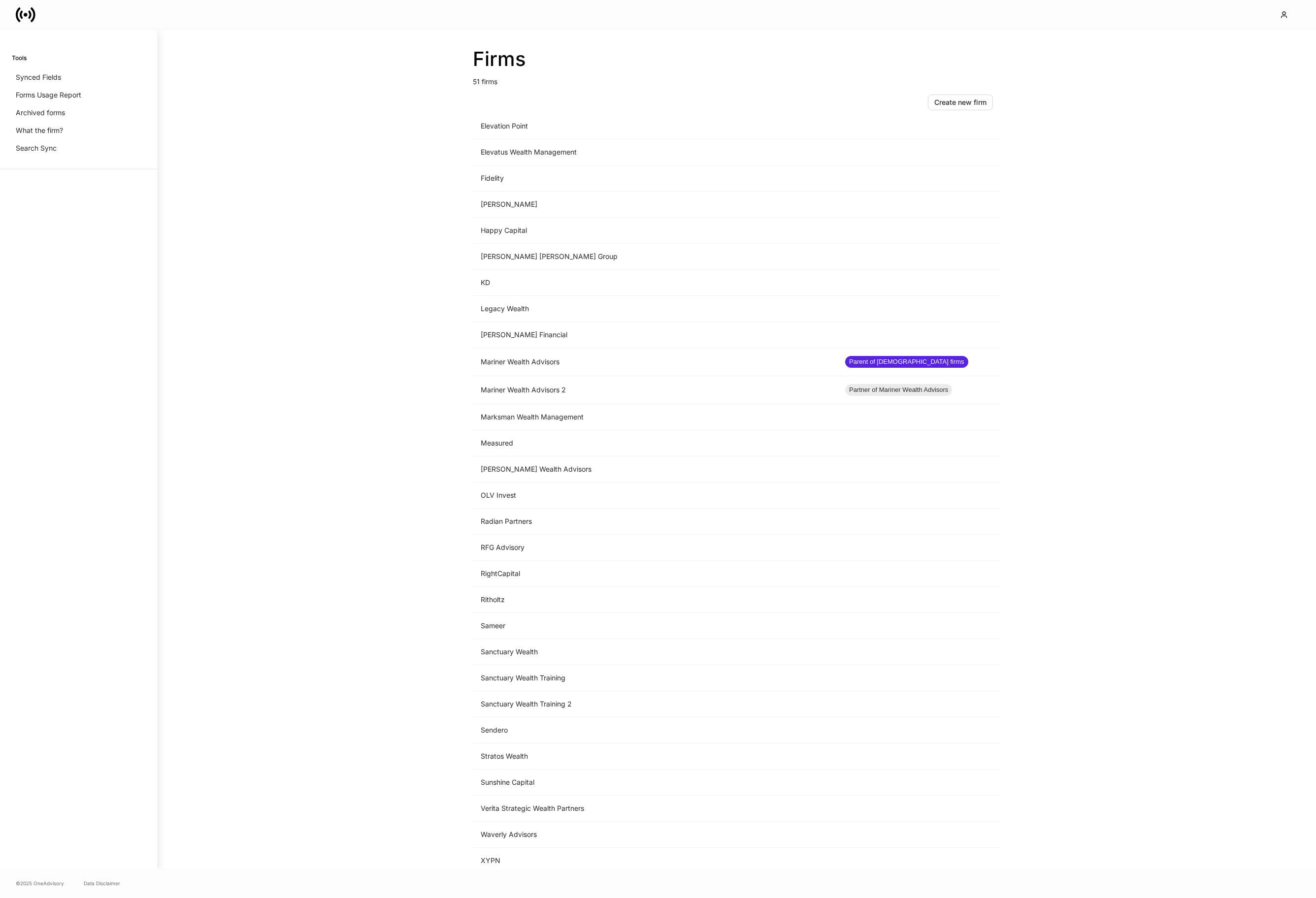
scroll to position [622, 0]
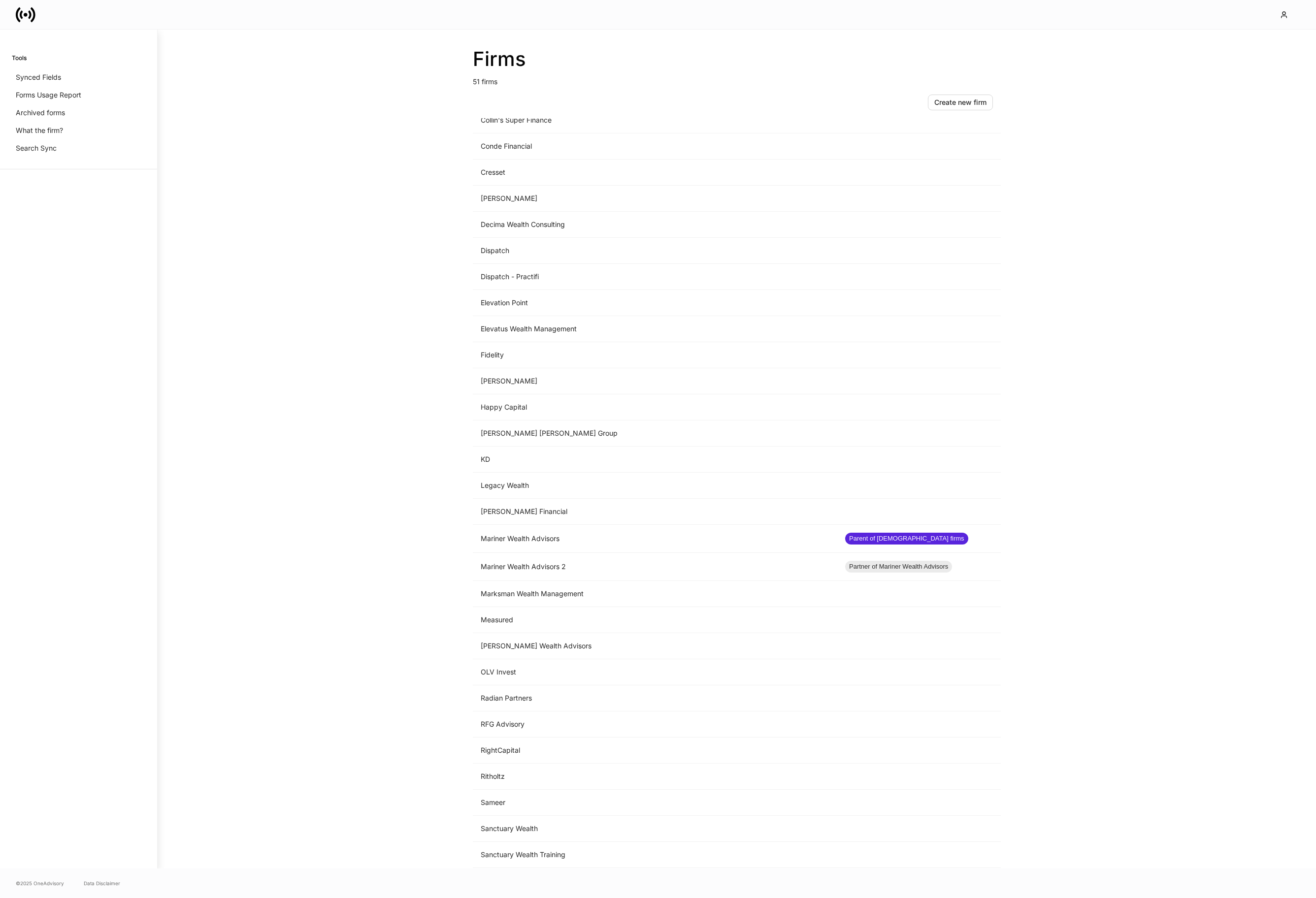
scroll to position [622, 0]
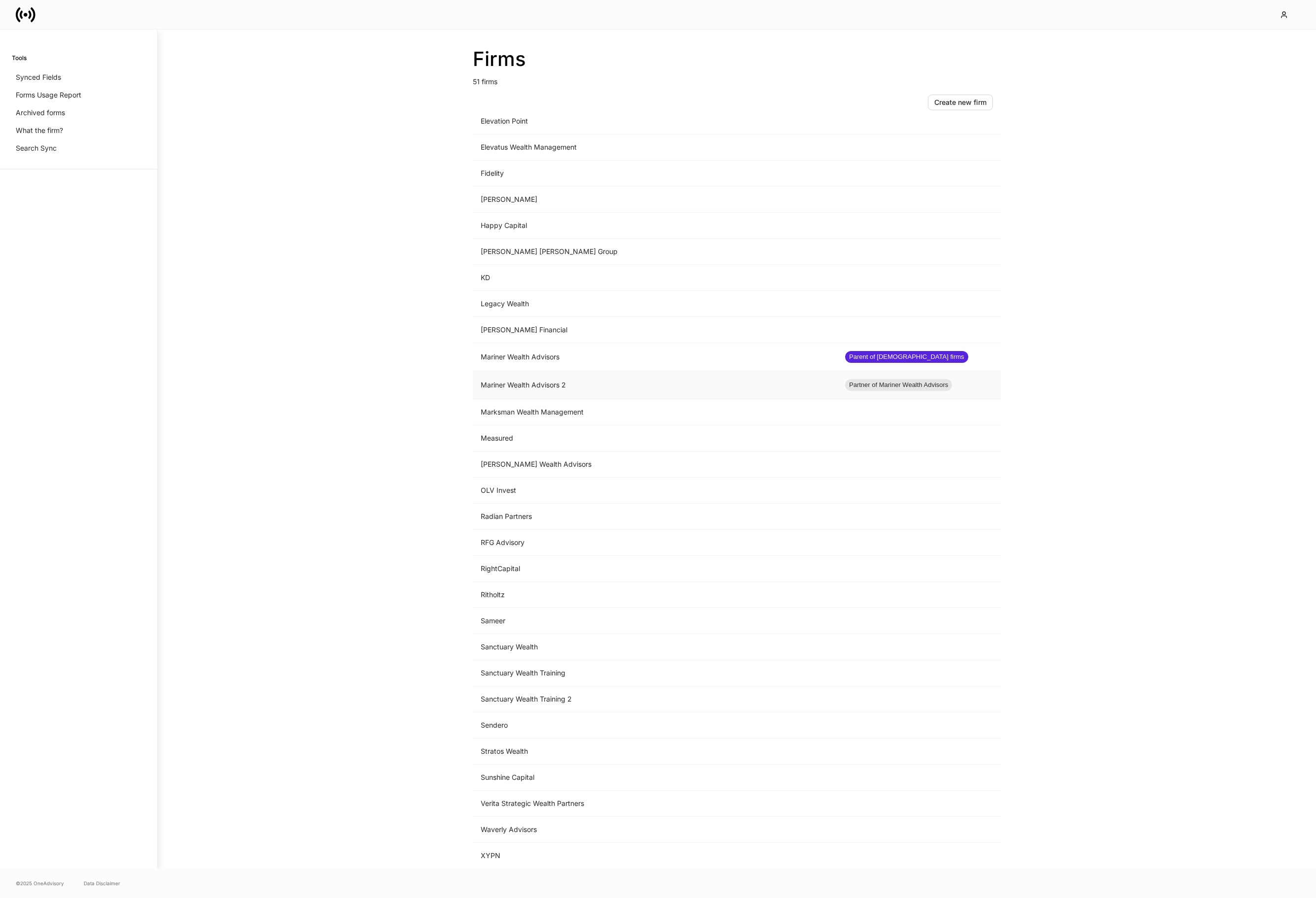
click at [558, 384] on td "Mariner Wealth Advisors 2" at bounding box center [655, 385] width 364 height 28
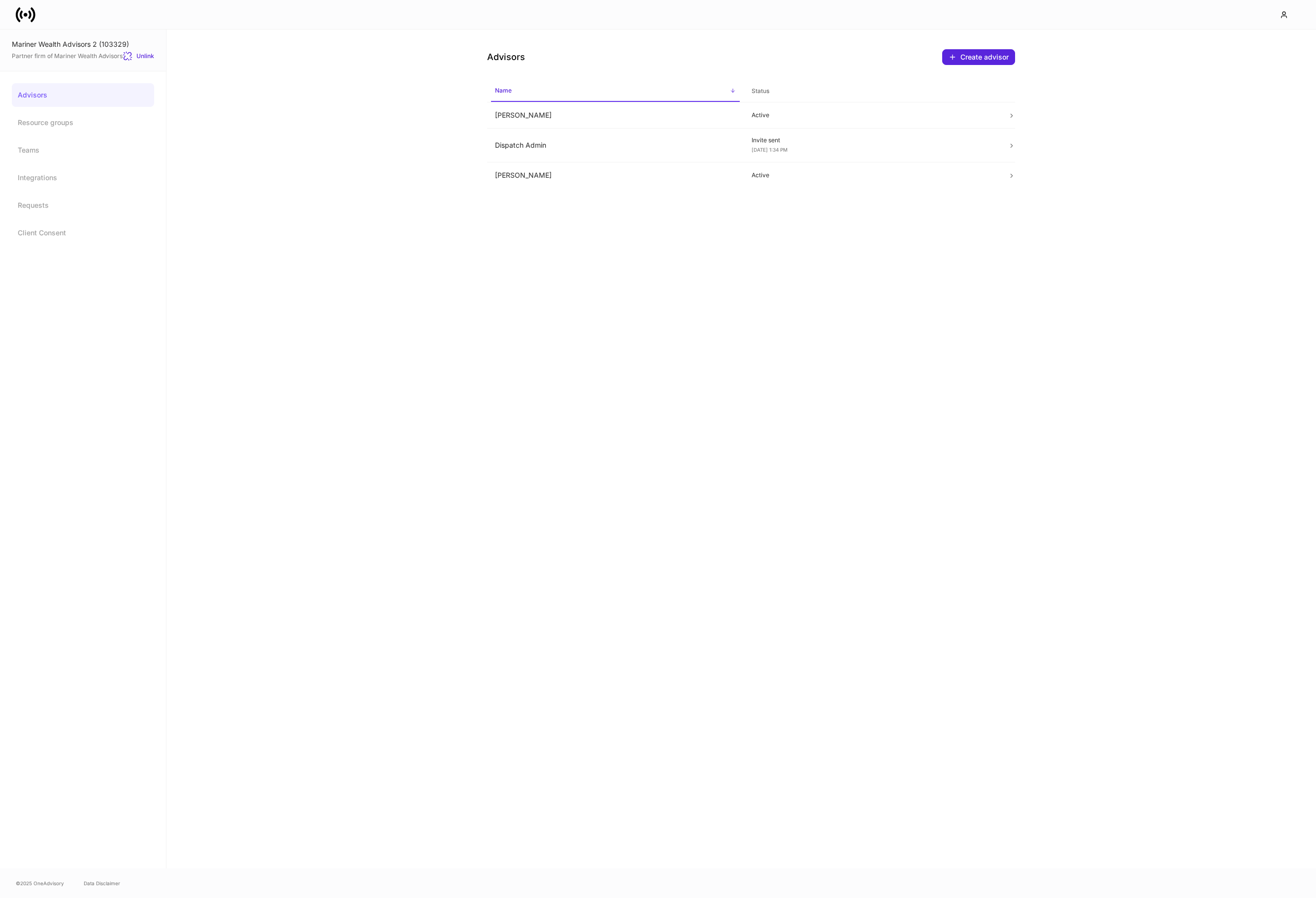
click at [37, 13] on link at bounding box center [30, 15] width 28 height 19
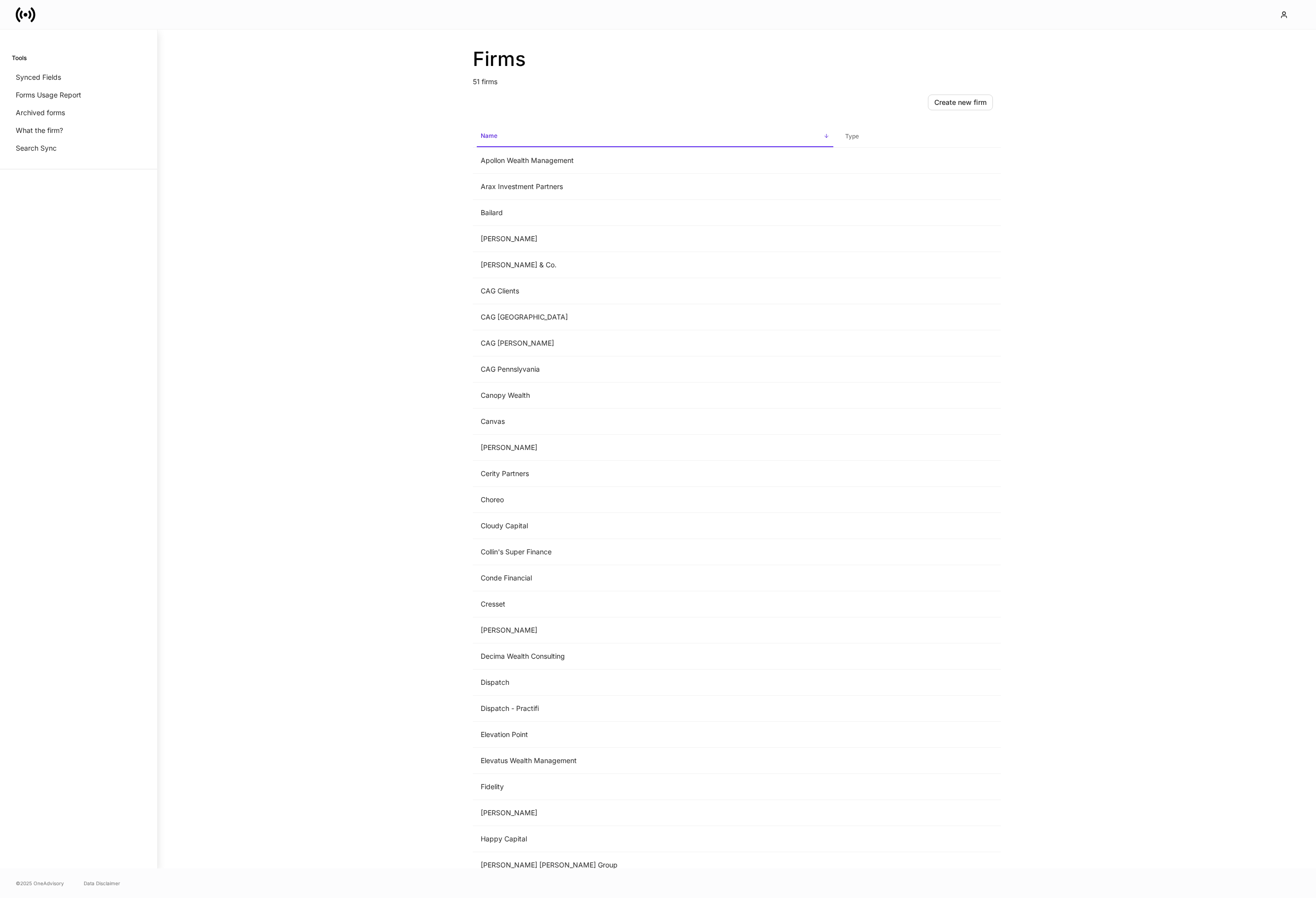
click at [37, 13] on link at bounding box center [30, 15] width 28 height 19
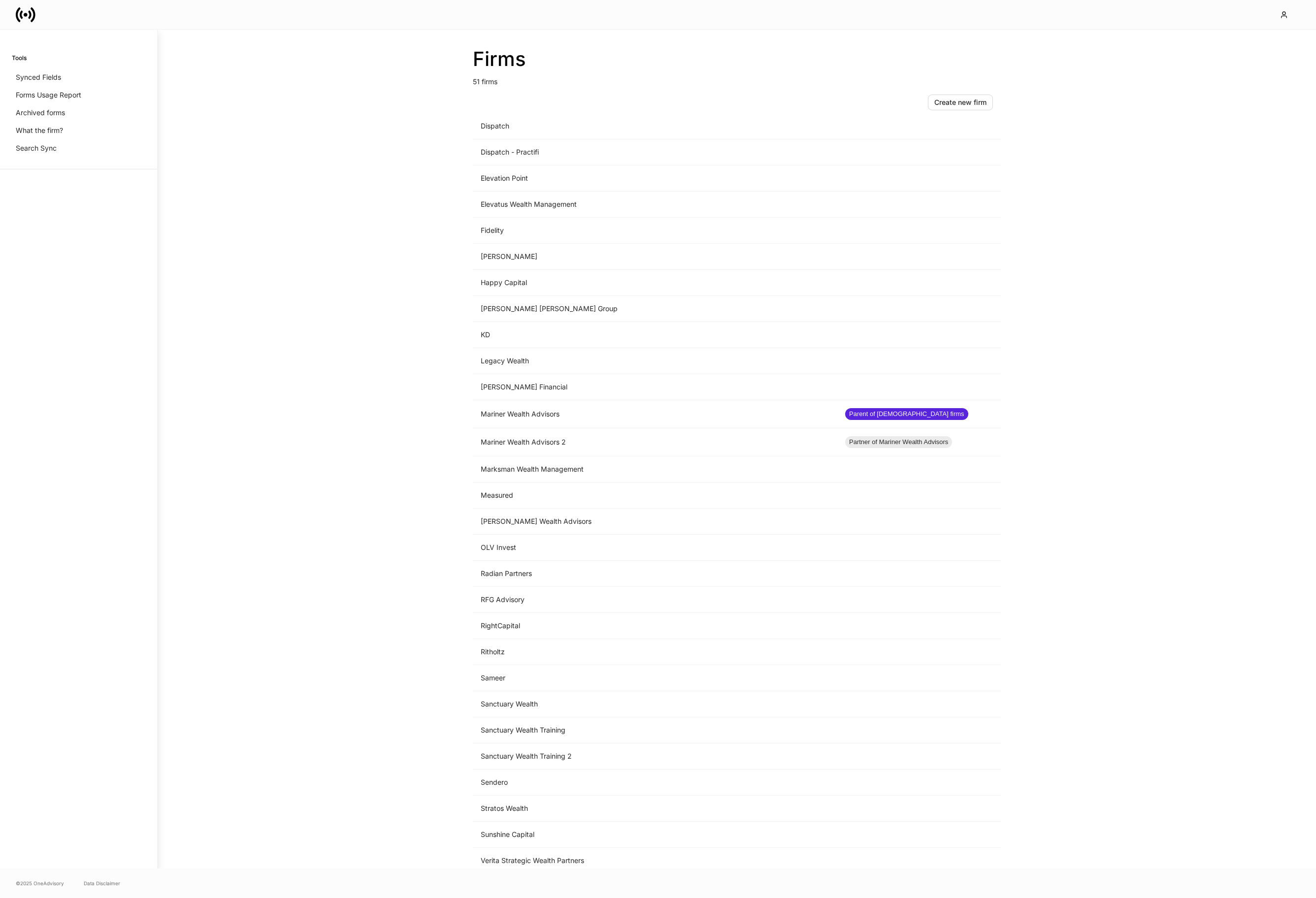
scroll to position [622, 0]
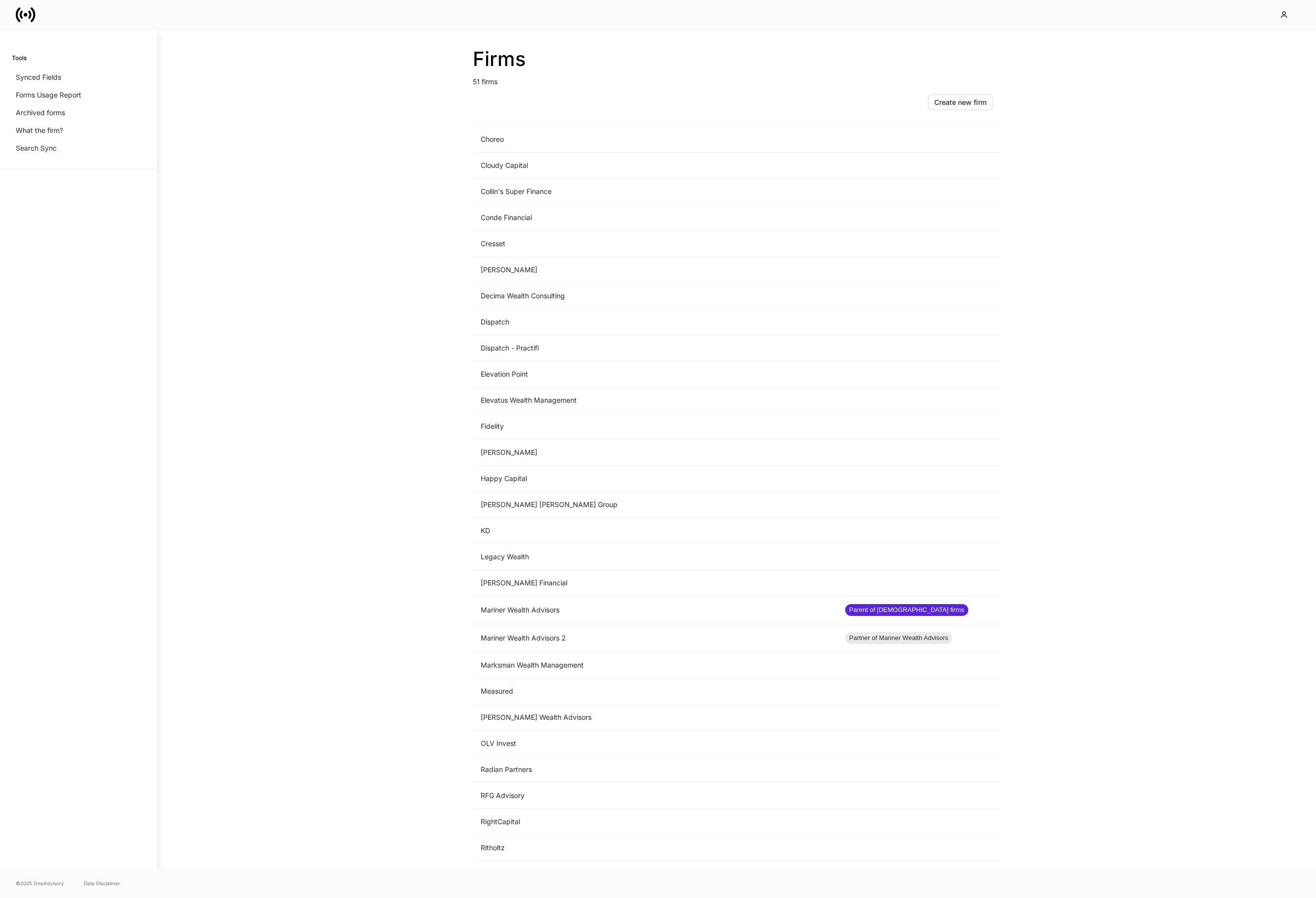
scroll to position [622, 0]
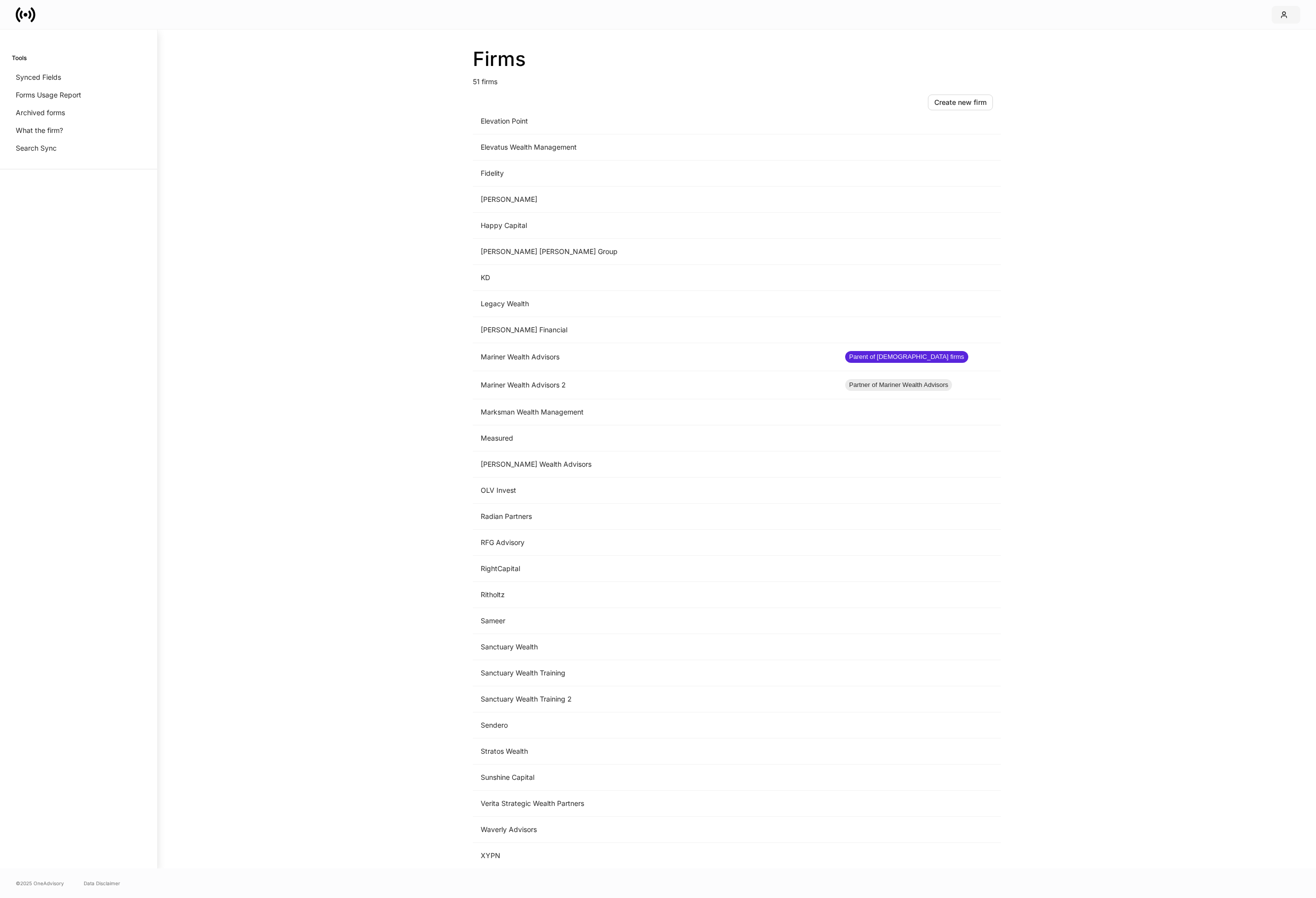
click at [1278, 11] on button "button" at bounding box center [1285, 14] width 29 height 17
click at [1212, 82] on div "Logout" at bounding box center [1215, 87] width 23 height 10
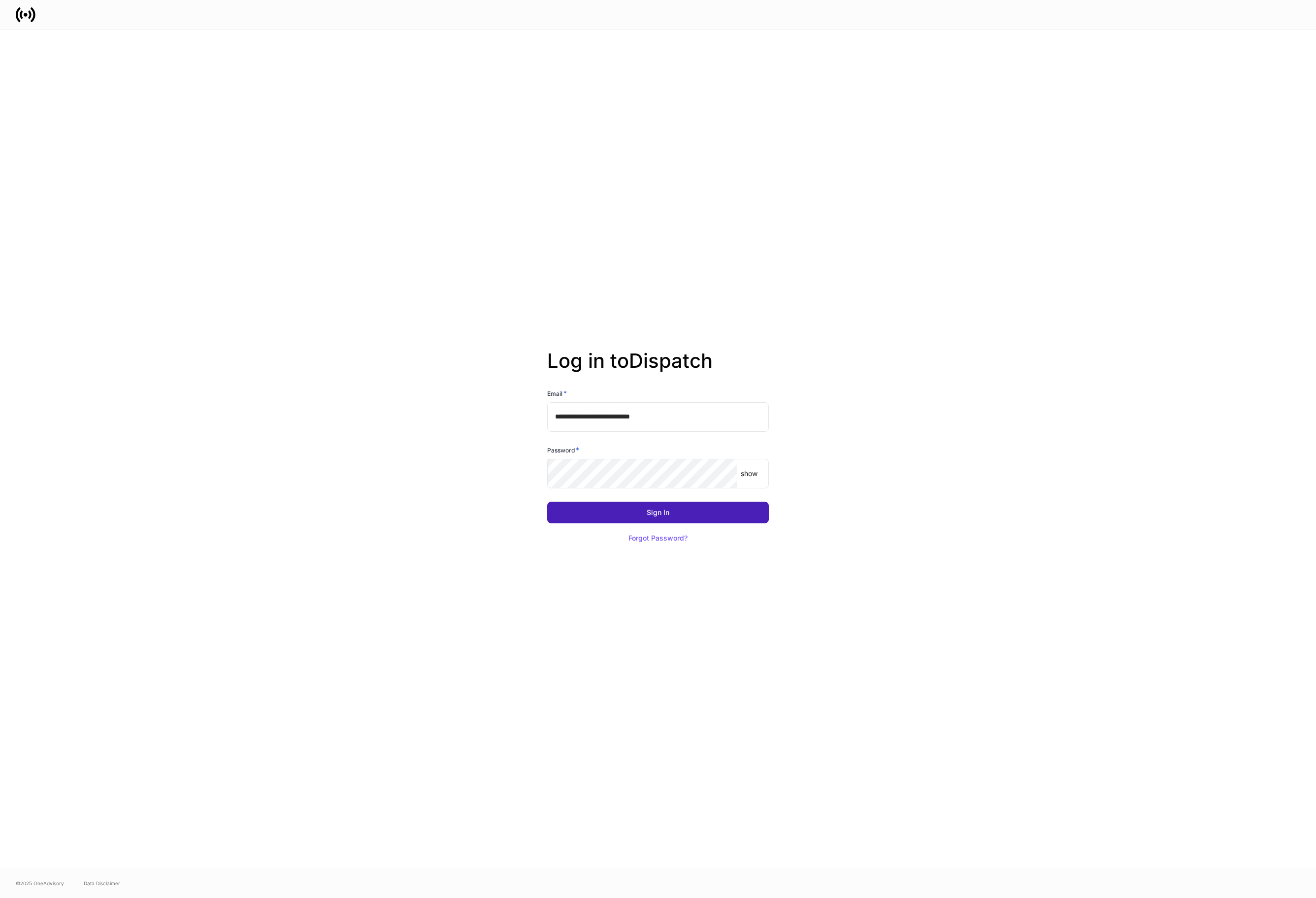
click at [660, 505] on button "Sign In" at bounding box center [658, 512] width 221 height 22
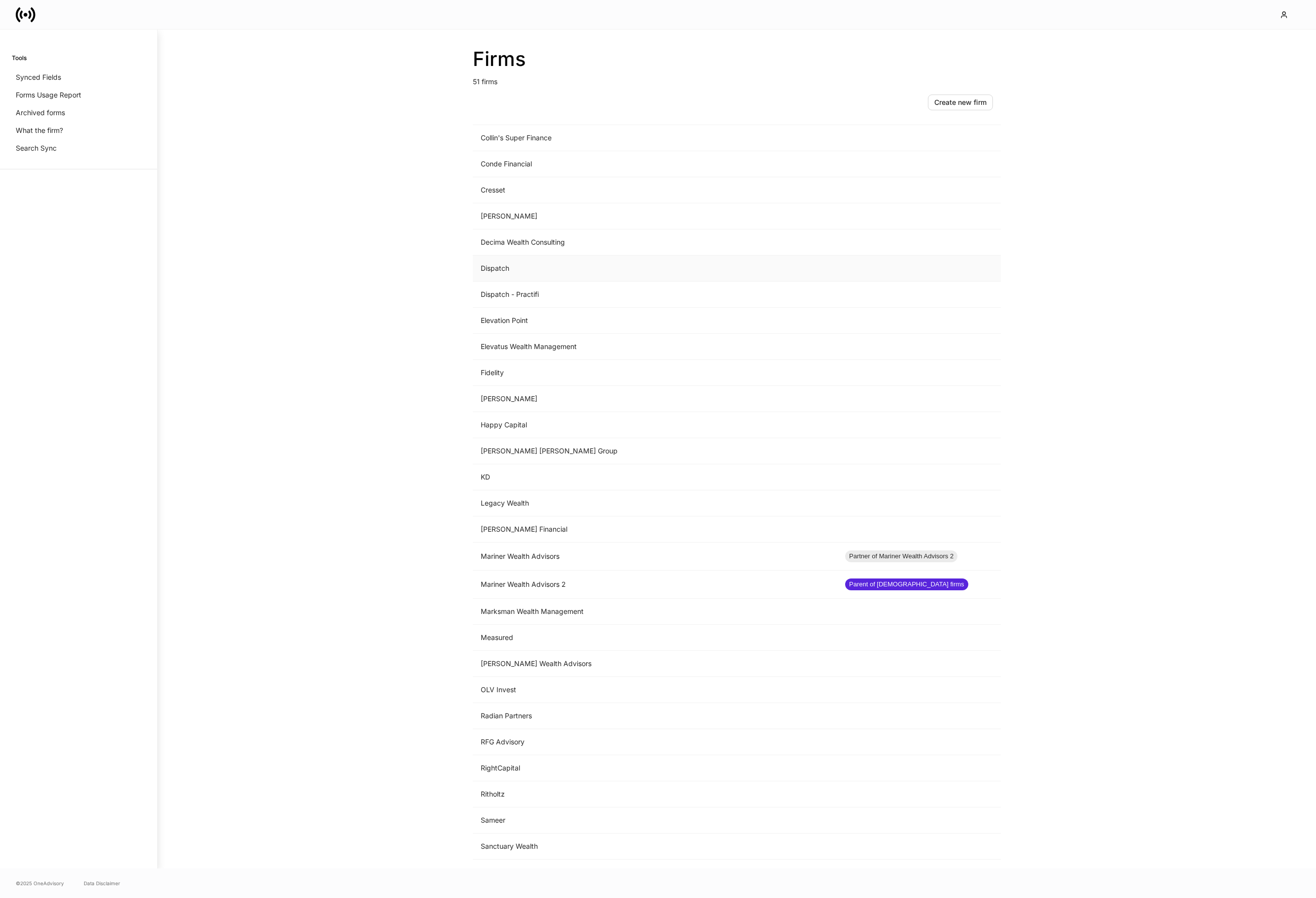
scroll to position [622, 0]
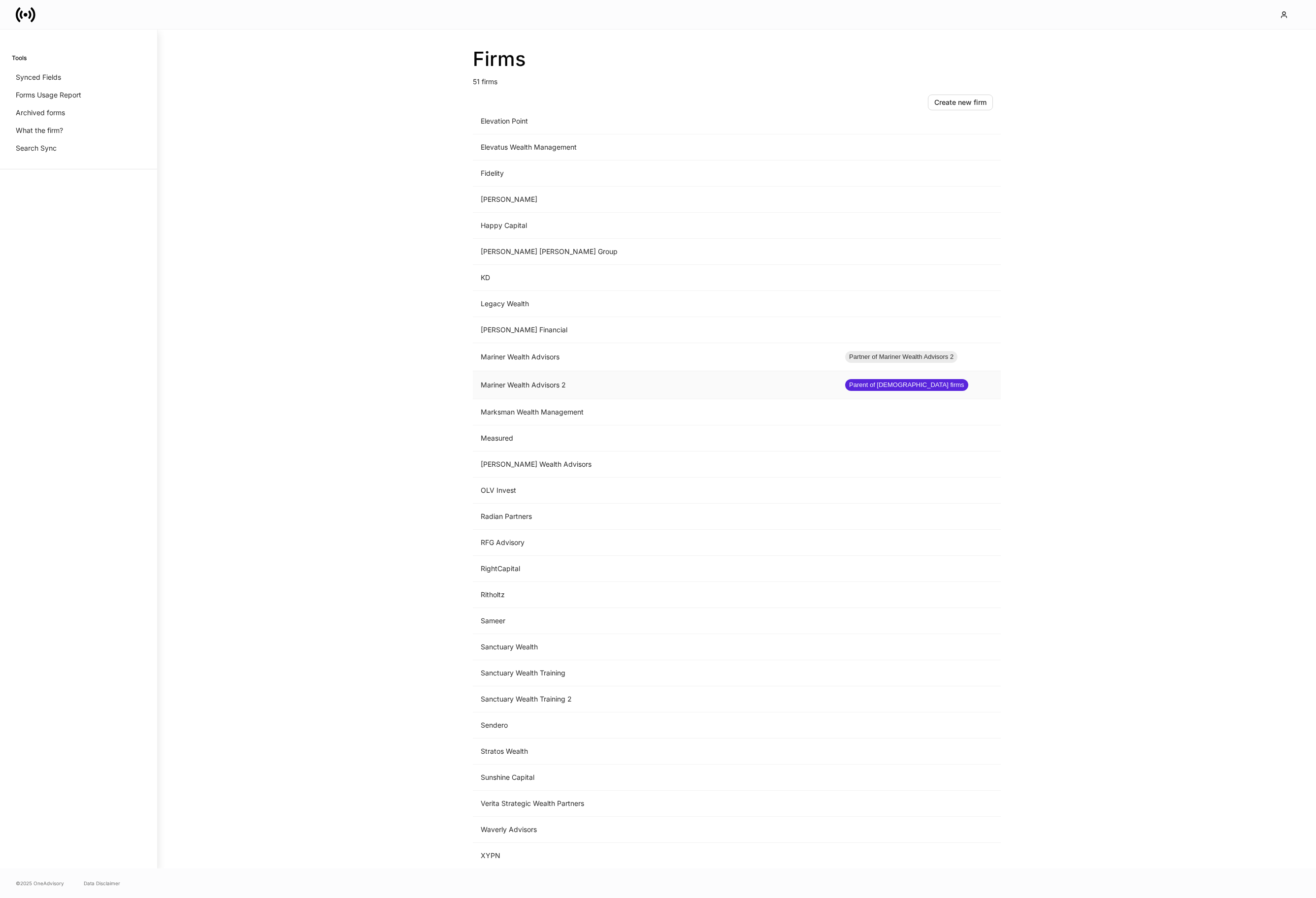
click at [664, 389] on td "Mariner Wealth Advisors 2" at bounding box center [655, 385] width 364 height 28
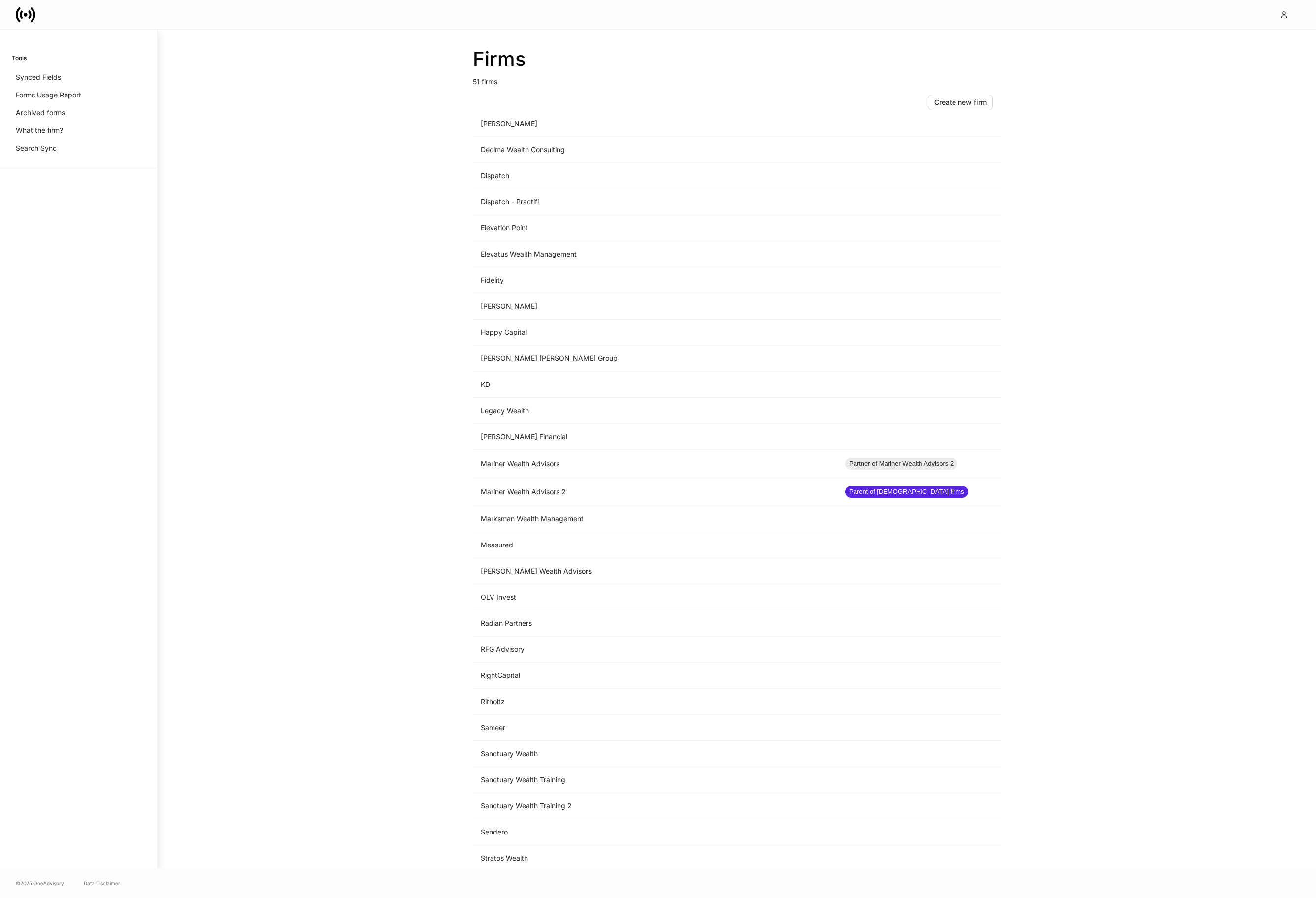
scroll to position [622, 0]
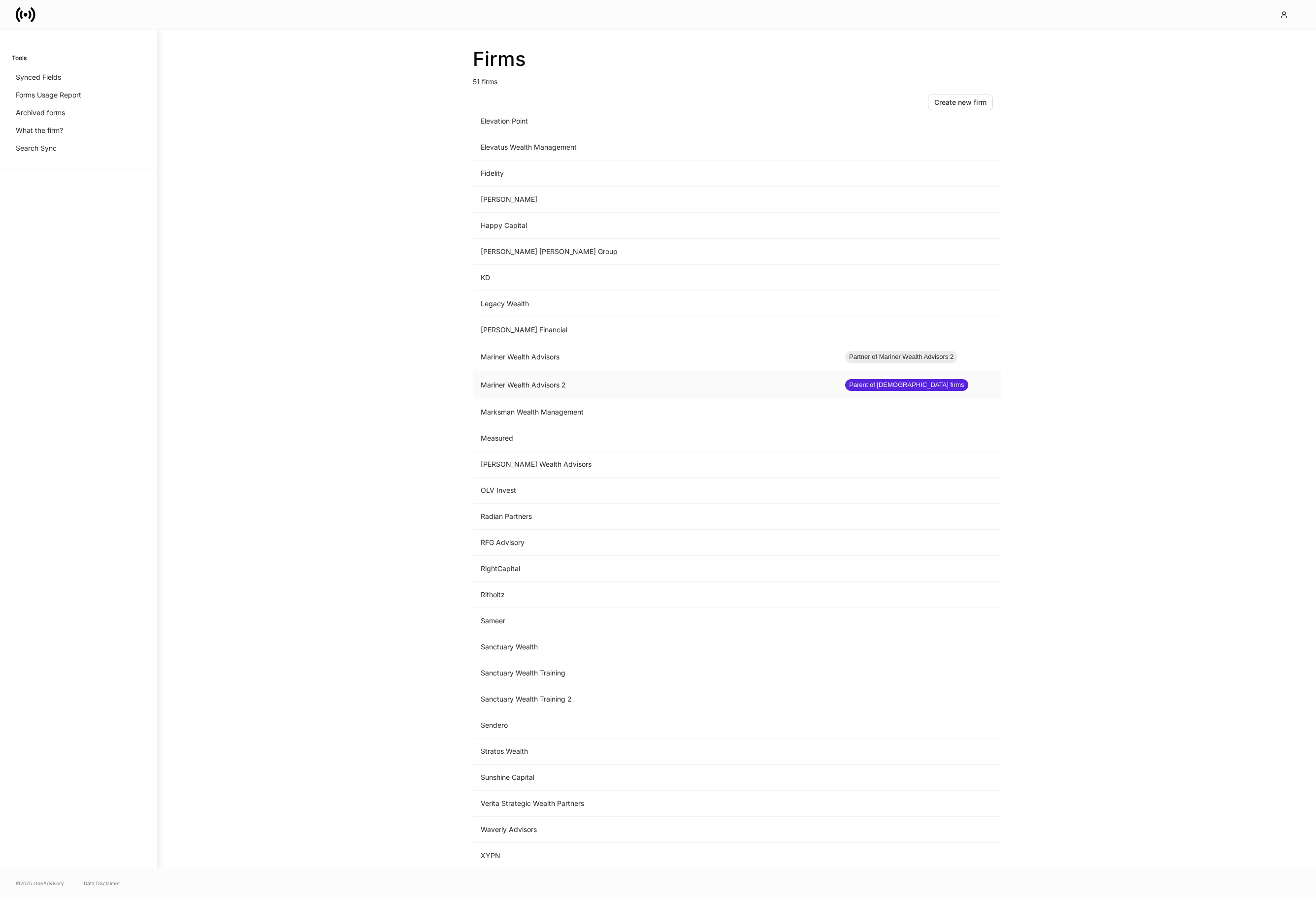
click at [565, 382] on td "Mariner Wealth Advisors 2" at bounding box center [655, 385] width 364 height 28
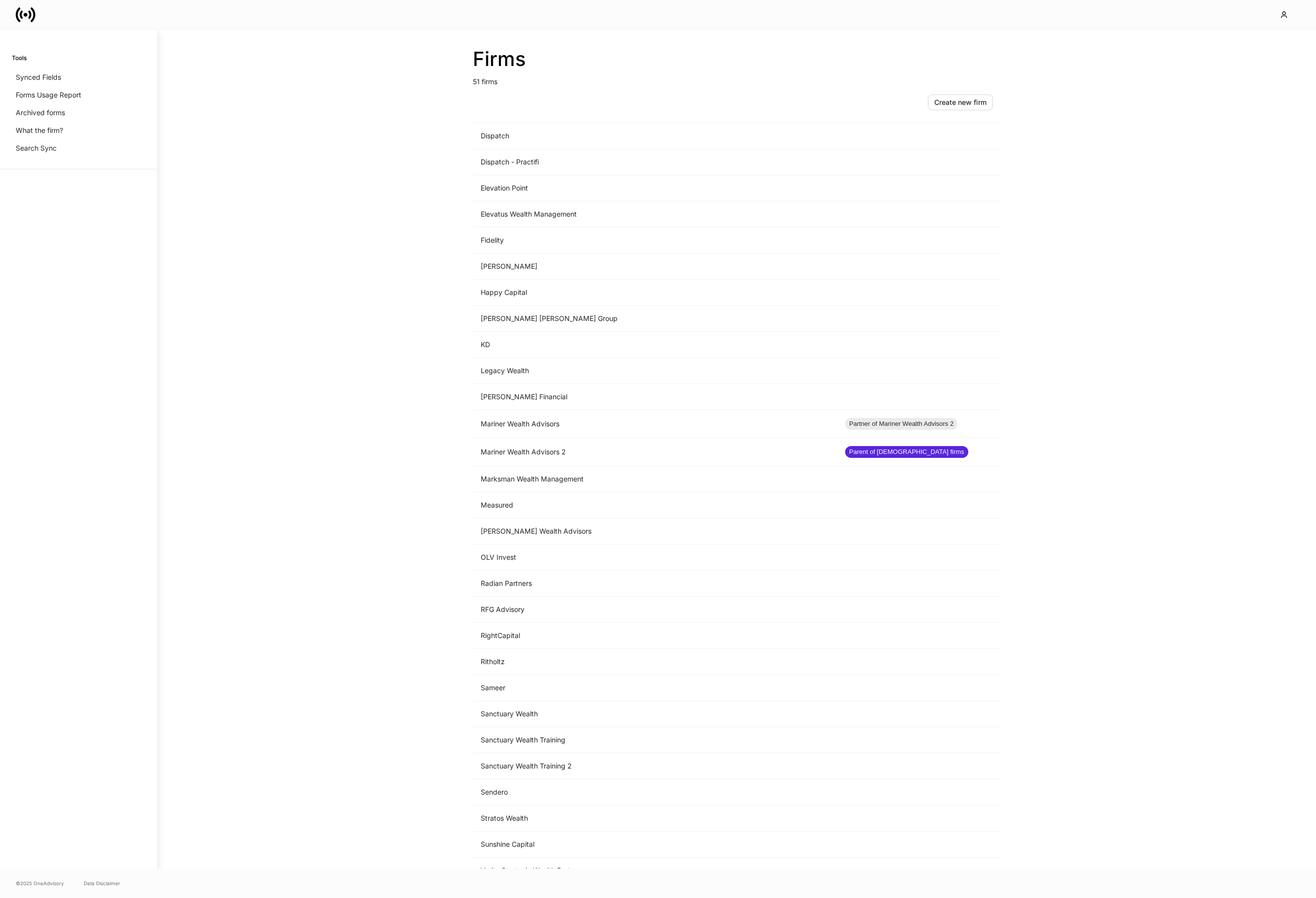
scroll to position [622, 0]
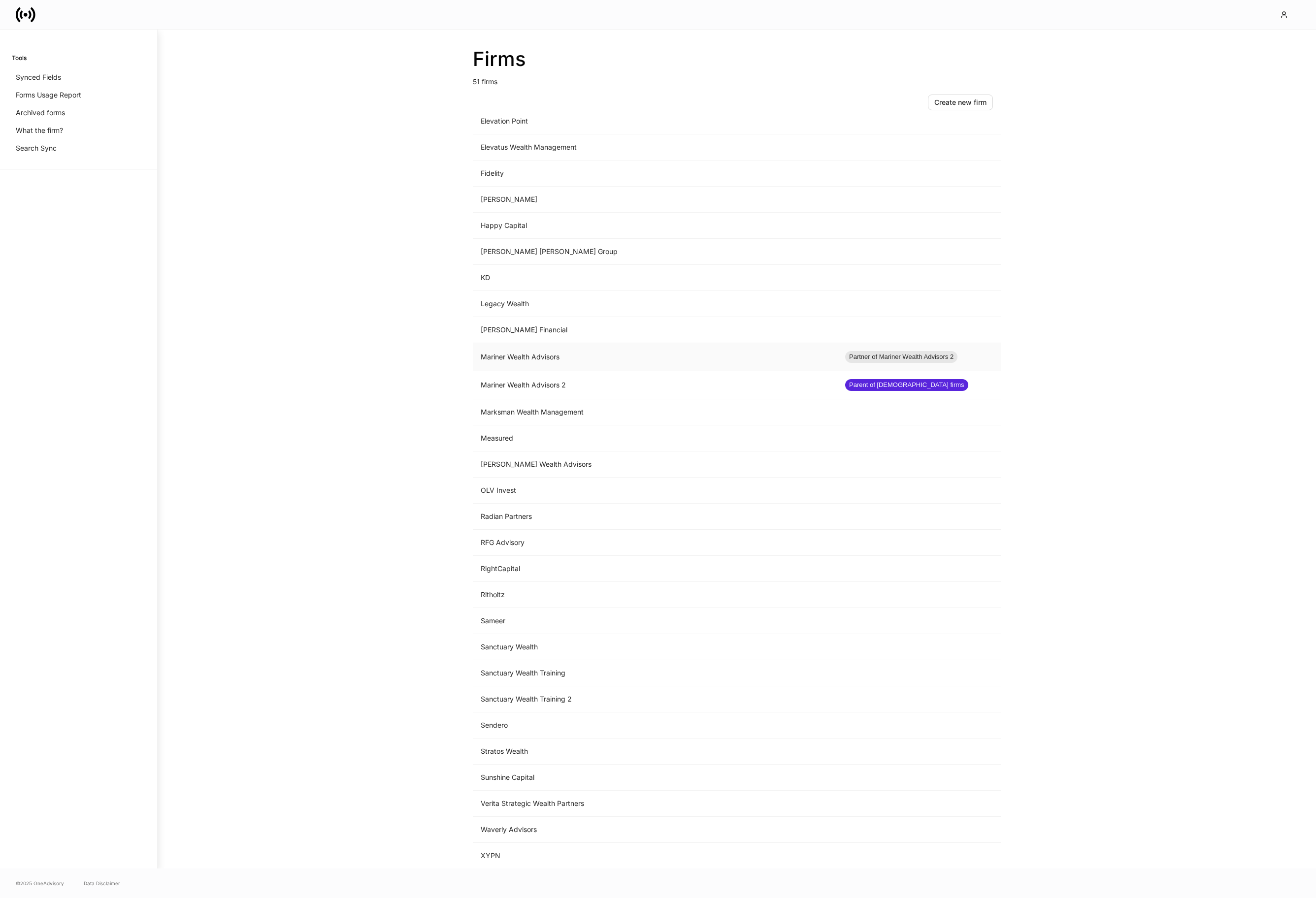
click at [702, 361] on td "Mariner Wealth Advisors" at bounding box center [655, 357] width 364 height 28
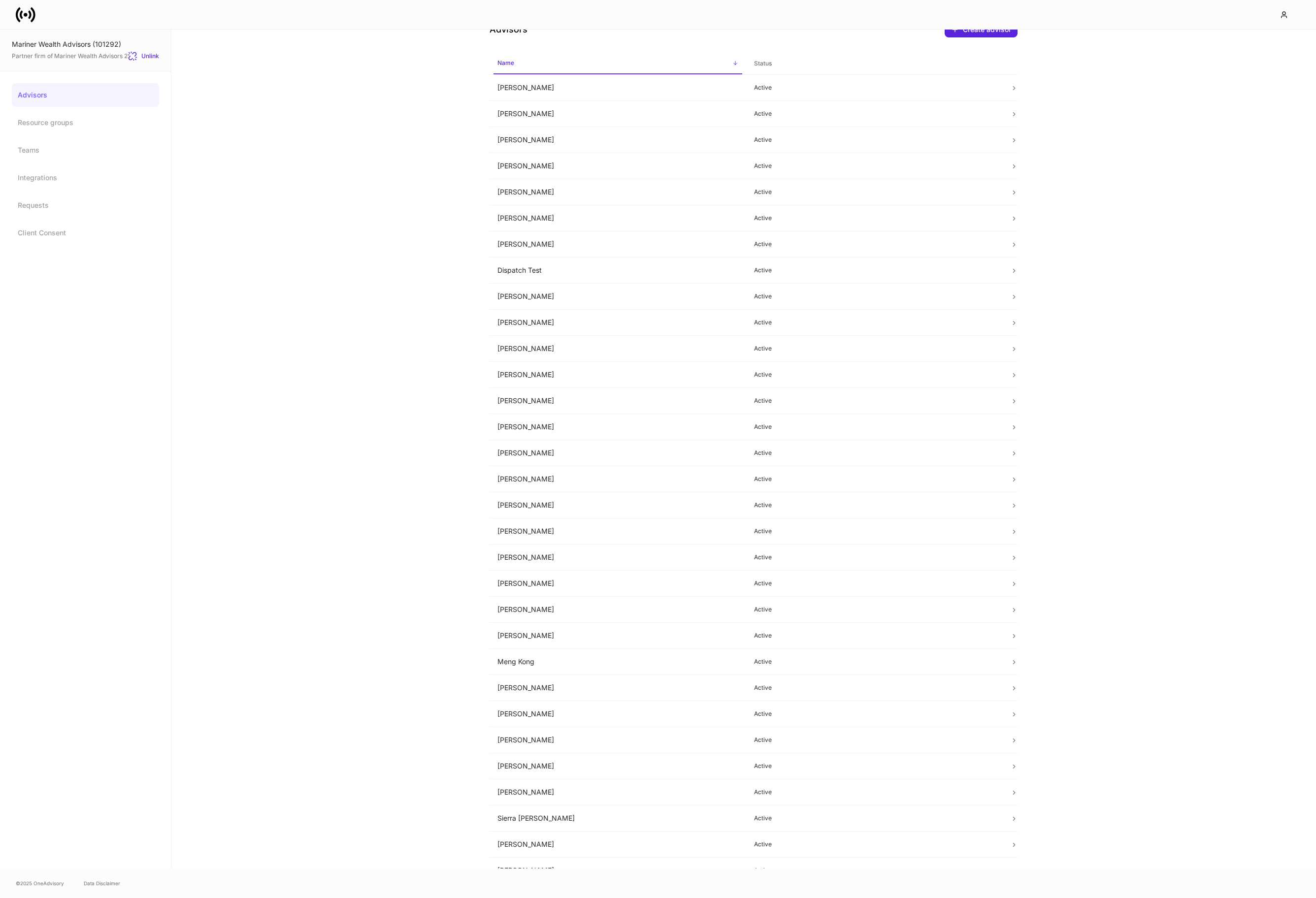
scroll to position [24, 0]
click at [47, 178] on link "Integrations" at bounding box center [85, 178] width 147 height 24
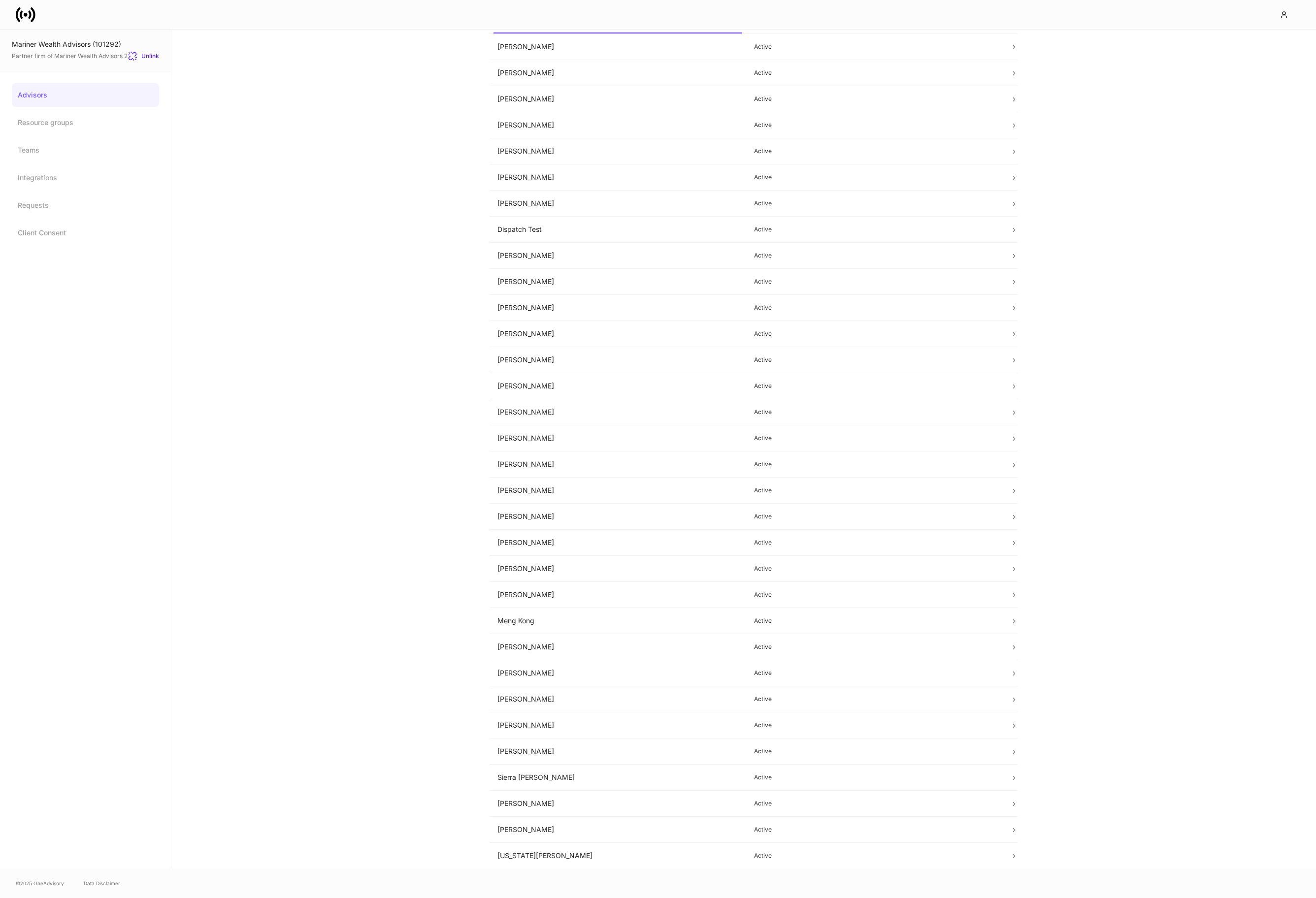
click at [34, 16] on icon at bounding box center [33, 14] width 5 height 15
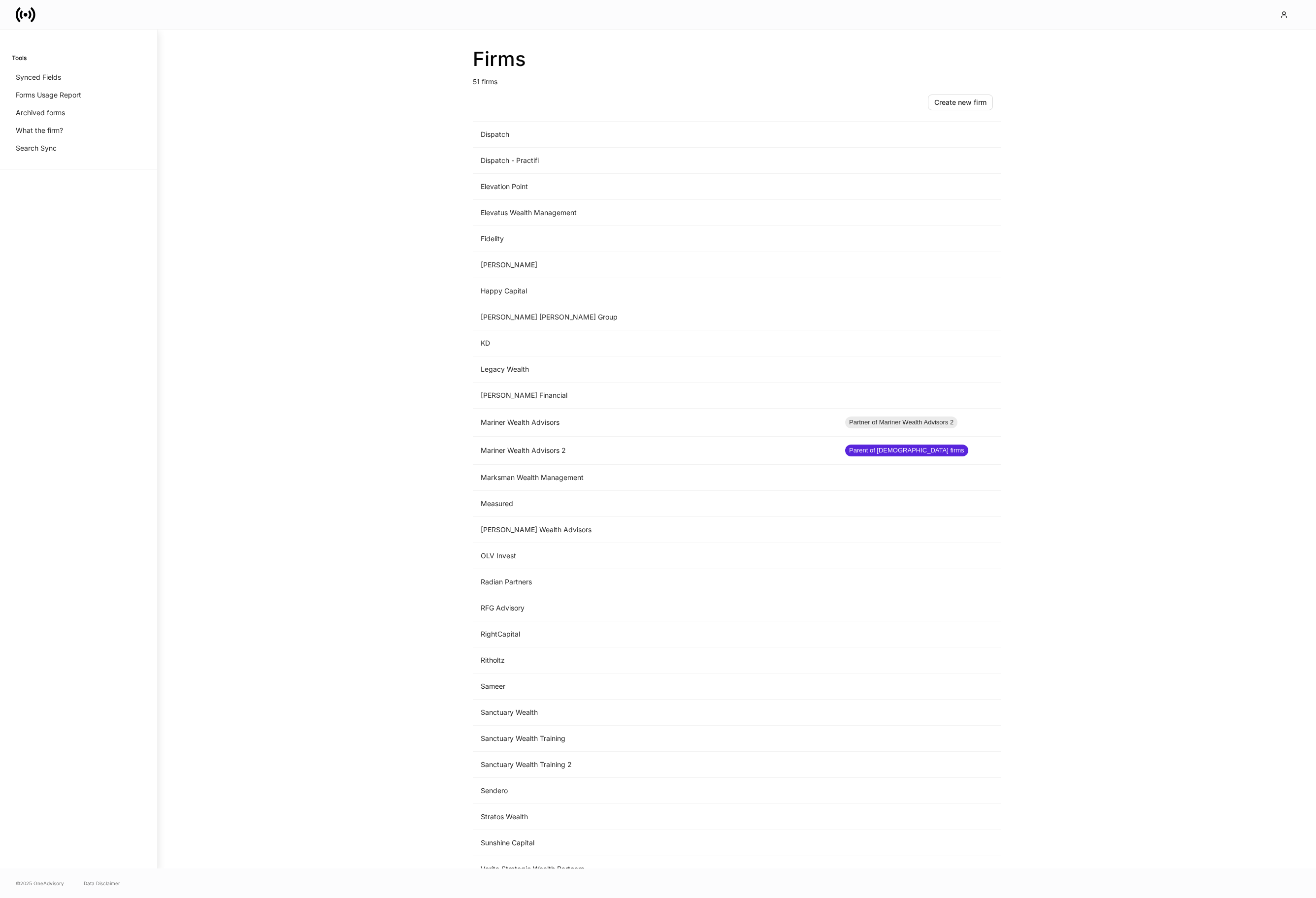
scroll to position [622, 0]
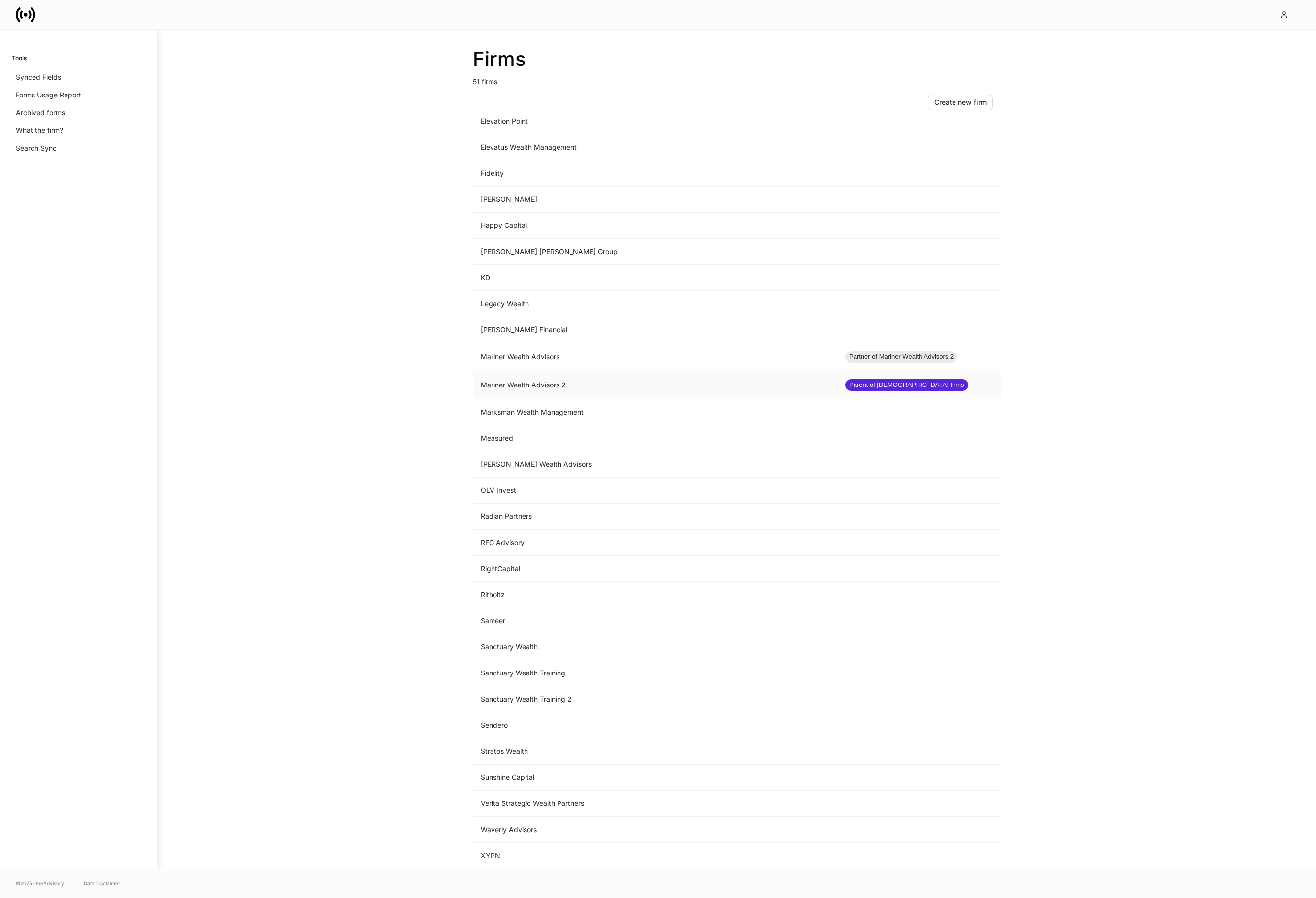
click at [677, 384] on td "Mariner Wealth Advisors 2" at bounding box center [655, 385] width 364 height 28
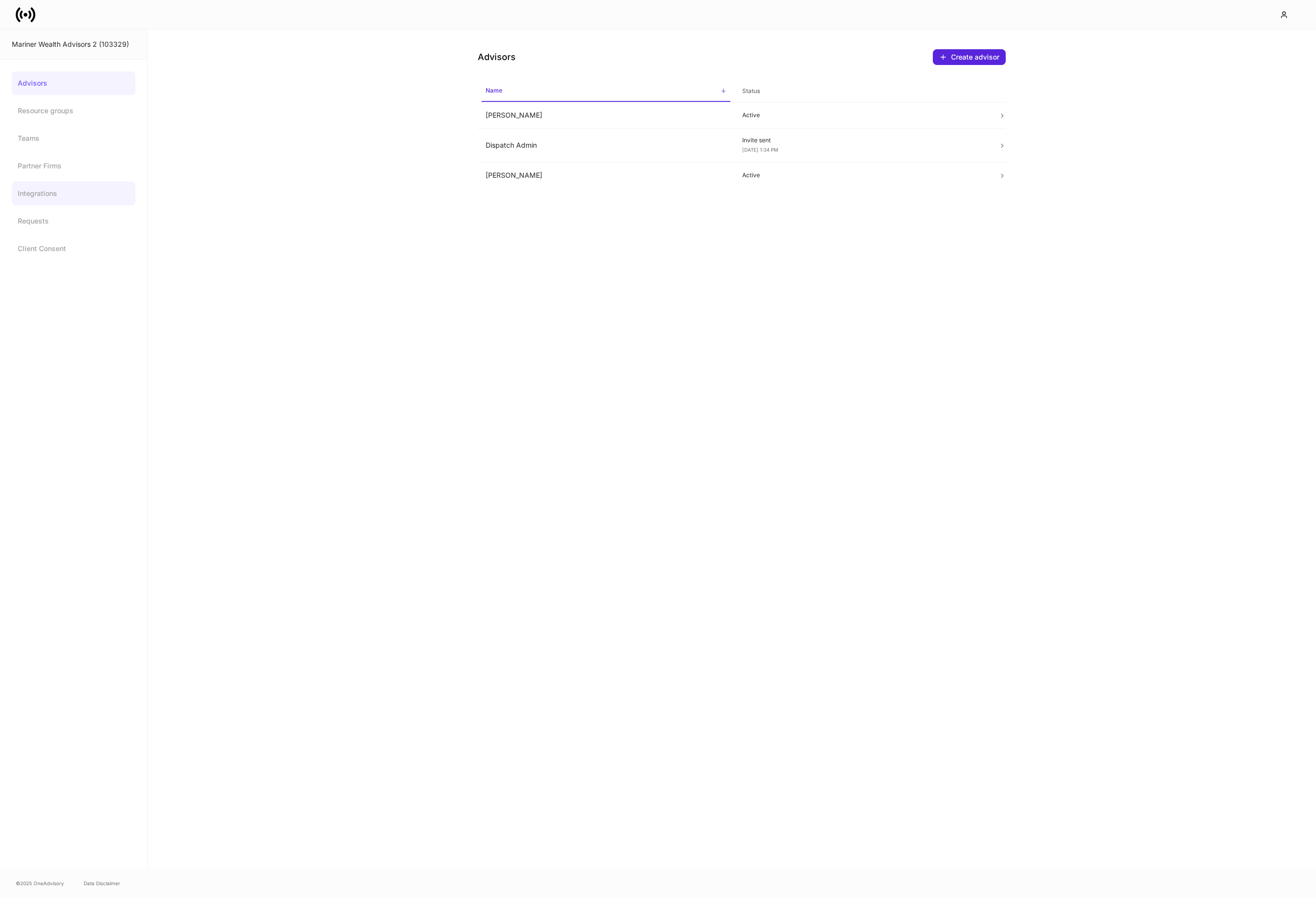
click at [71, 199] on link "Integrations" at bounding box center [74, 194] width 124 height 24
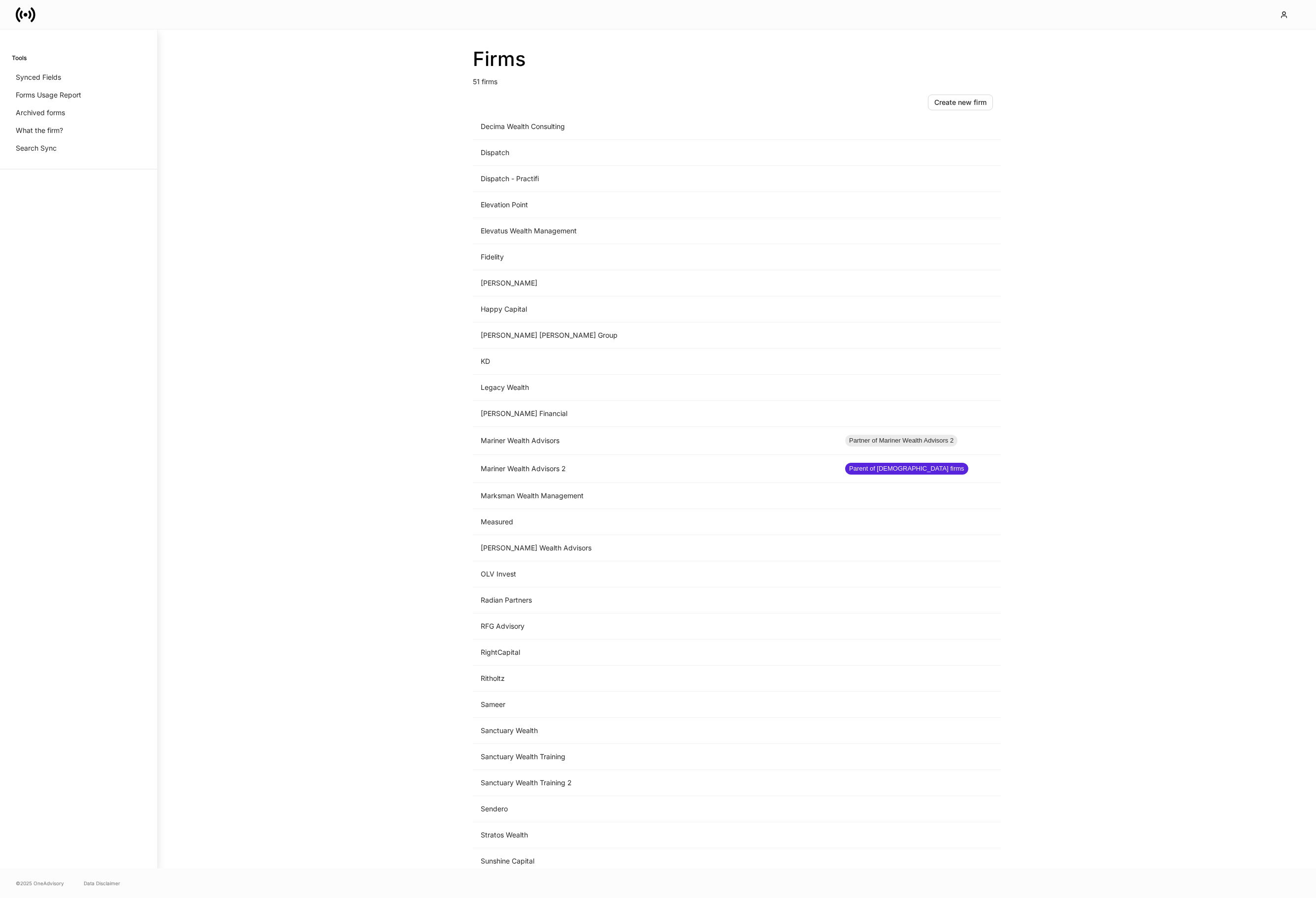
scroll to position [622, 0]
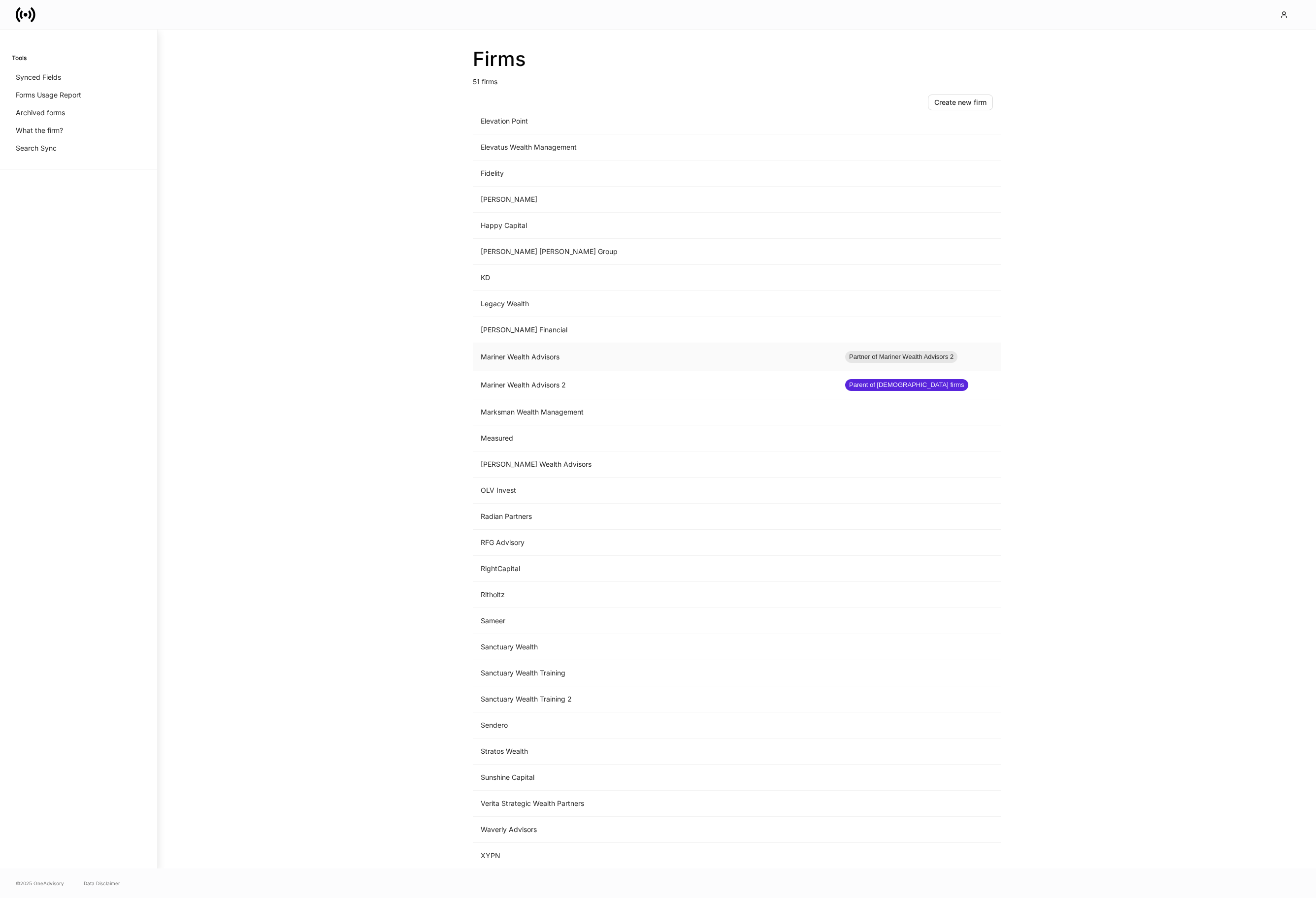
click at [588, 354] on td "Mariner Wealth Advisors" at bounding box center [655, 357] width 364 height 28
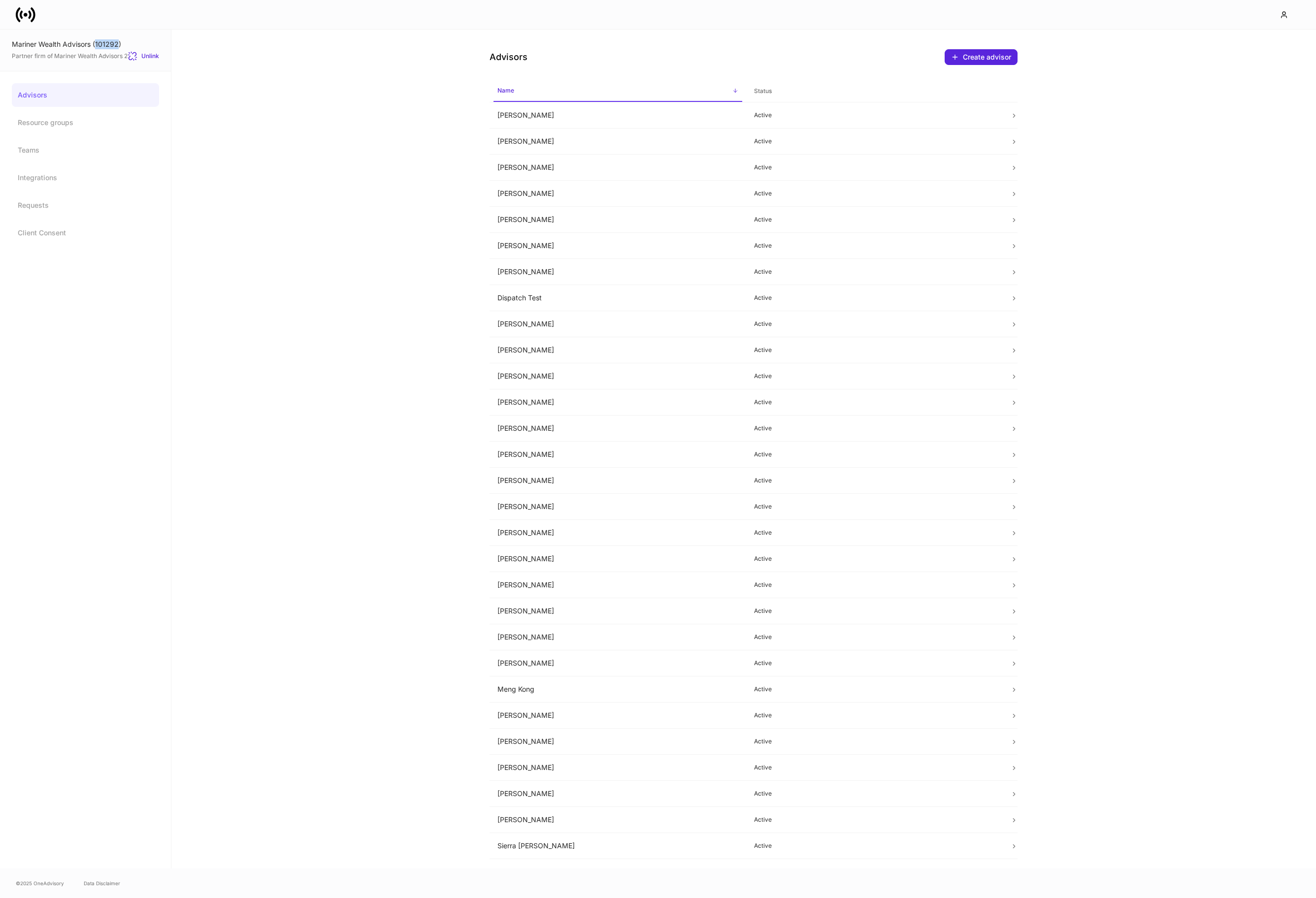
drag, startPoint x: 97, startPoint y: 42, endPoint x: 120, endPoint y: 42, distance: 23.0
click at [120, 42] on div "Mariner Wealth Advisors (101292)" at bounding box center [85, 45] width 147 height 10
copy div "101292"
click at [33, 17] on icon at bounding box center [33, 14] width 5 height 15
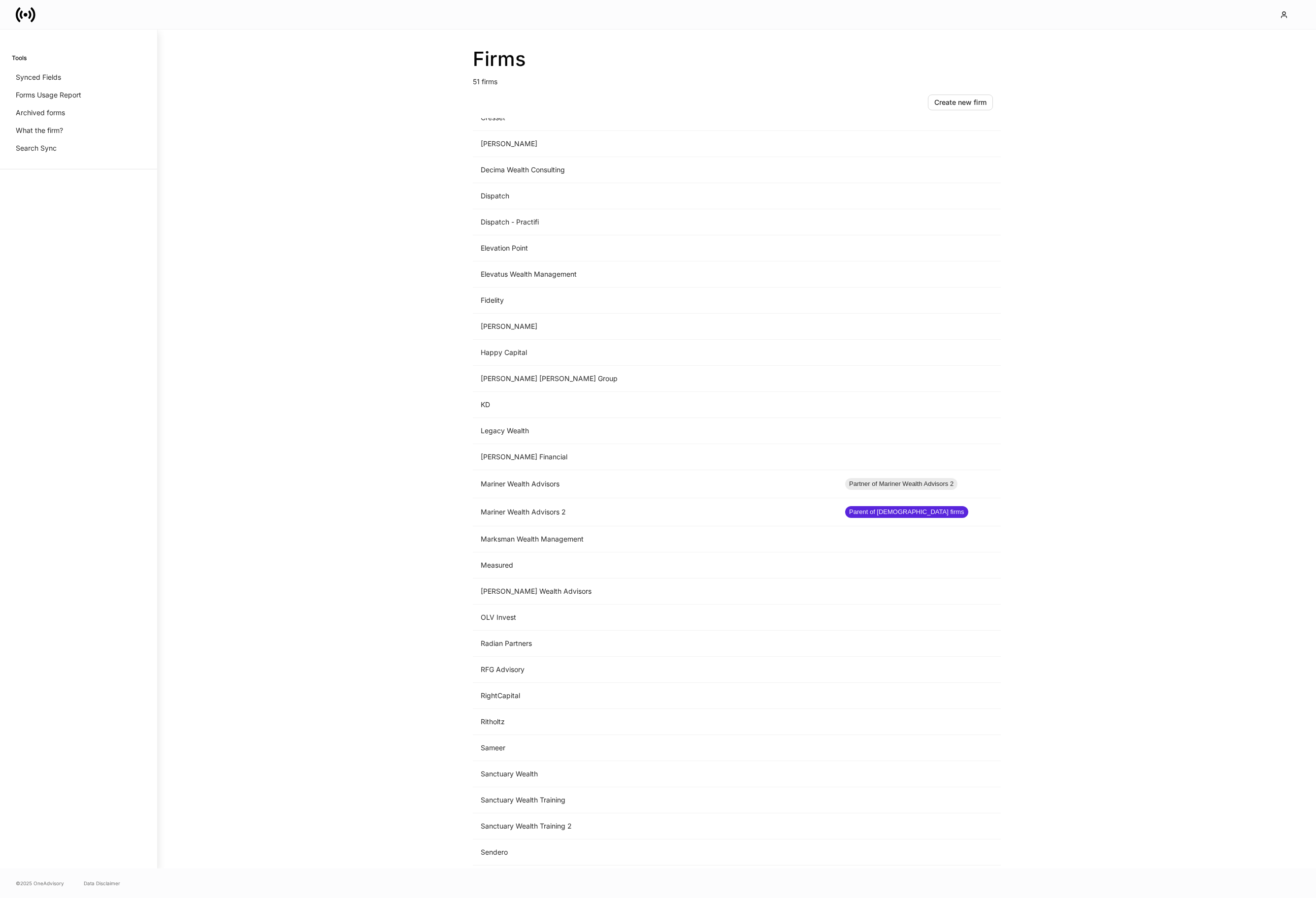
scroll to position [622, 0]
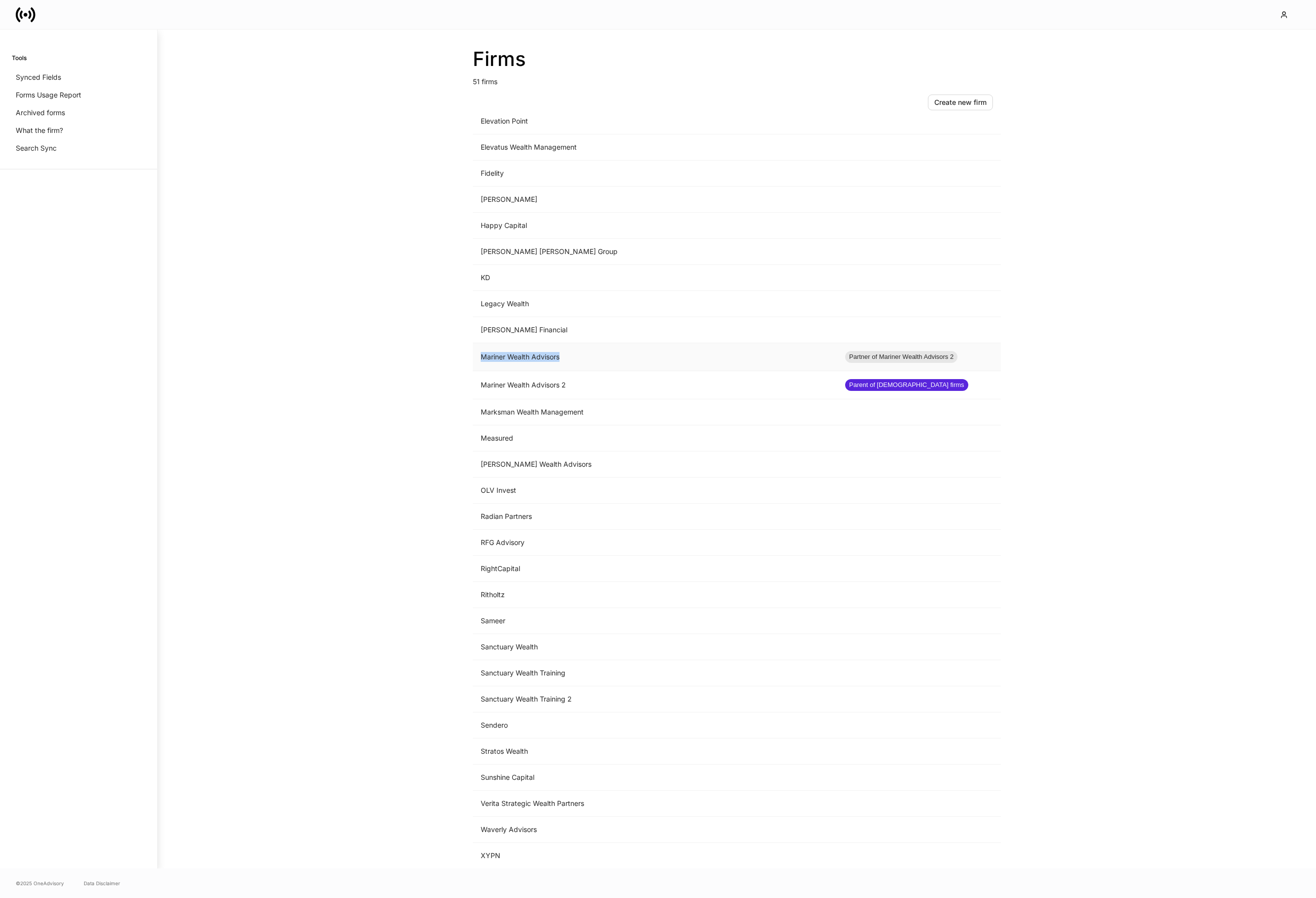
drag, startPoint x: 571, startPoint y: 356, endPoint x: 482, endPoint y: 354, distance: 89.0
click at [482, 354] on td "Mariner Wealth Advisors" at bounding box center [655, 357] width 364 height 28
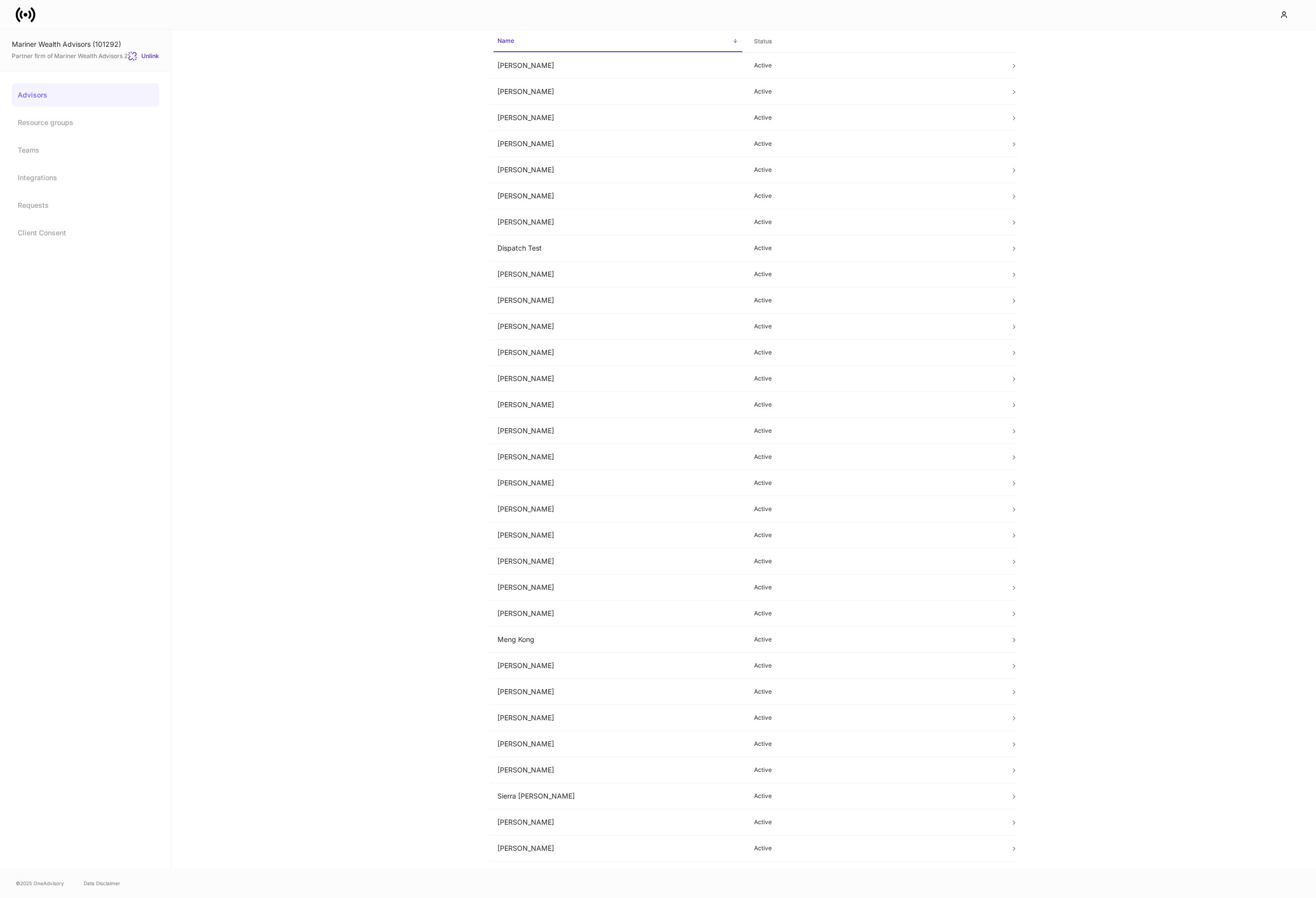
scroll to position [73, 0]
